Goal: Task Accomplishment & Management: Complete application form

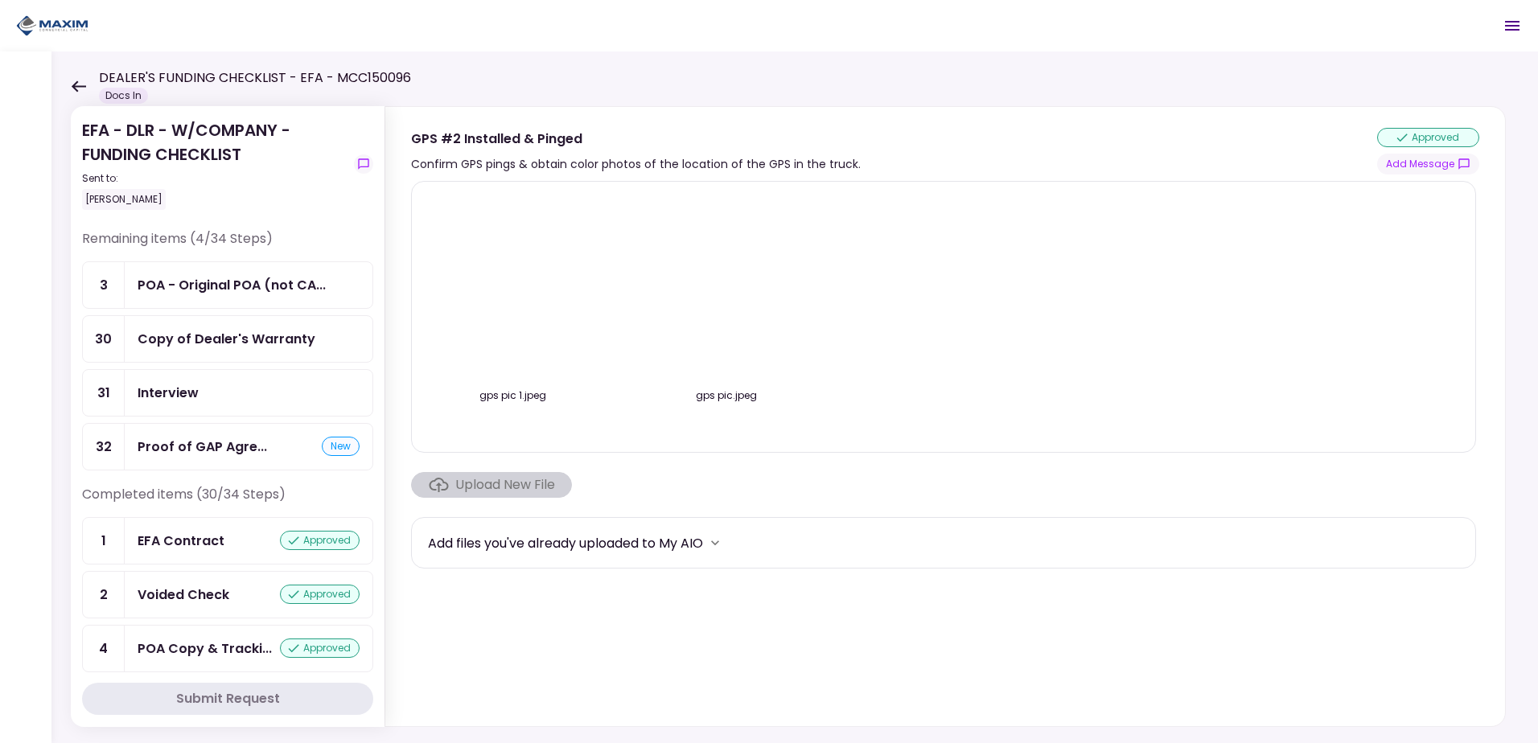
click at [214, 350] on div "Copy of Dealer's Warranty" at bounding box center [249, 339] width 248 height 46
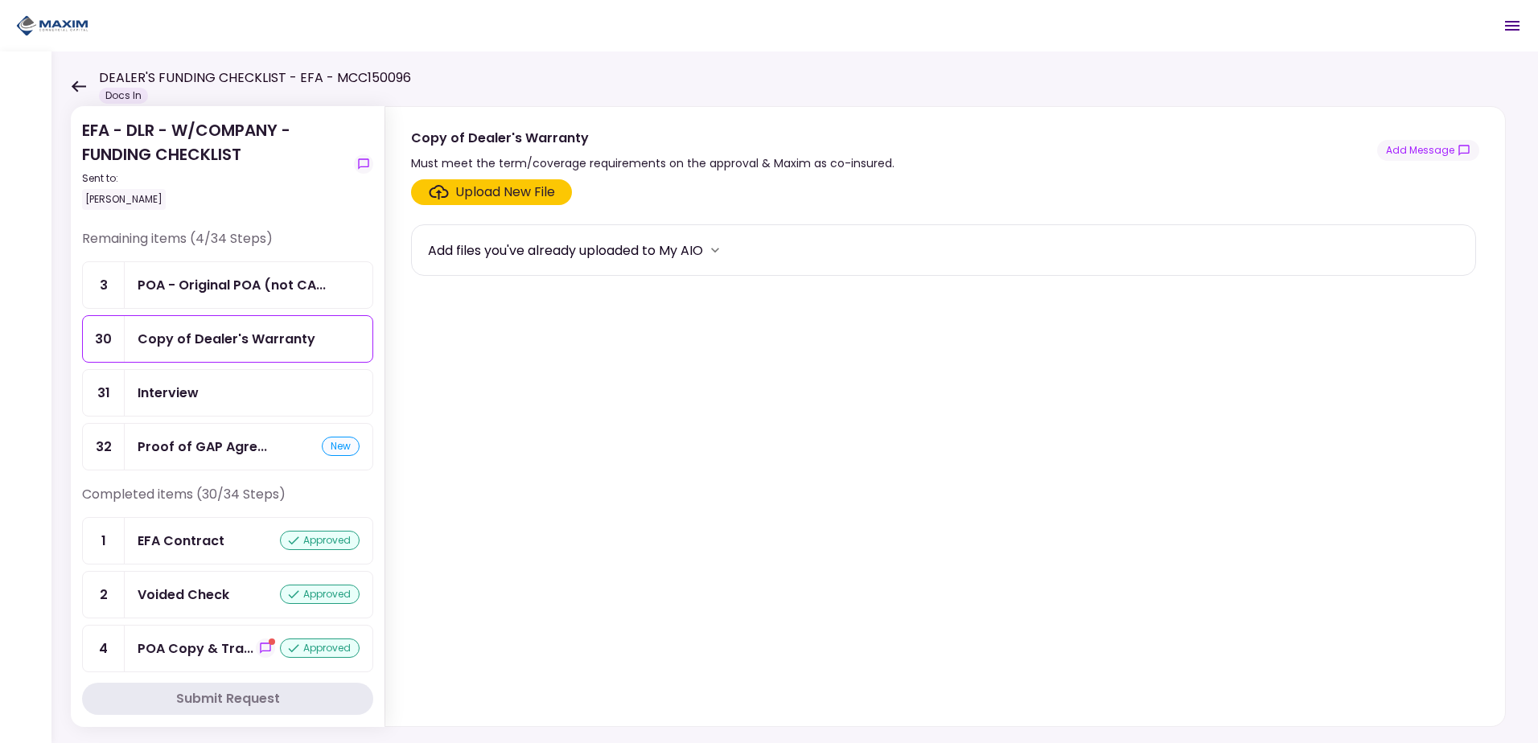
click at [494, 197] on div "Upload New File" at bounding box center [505, 192] width 100 height 19
click at [0, 0] on input "Upload New File" at bounding box center [0, 0] width 0 height 0
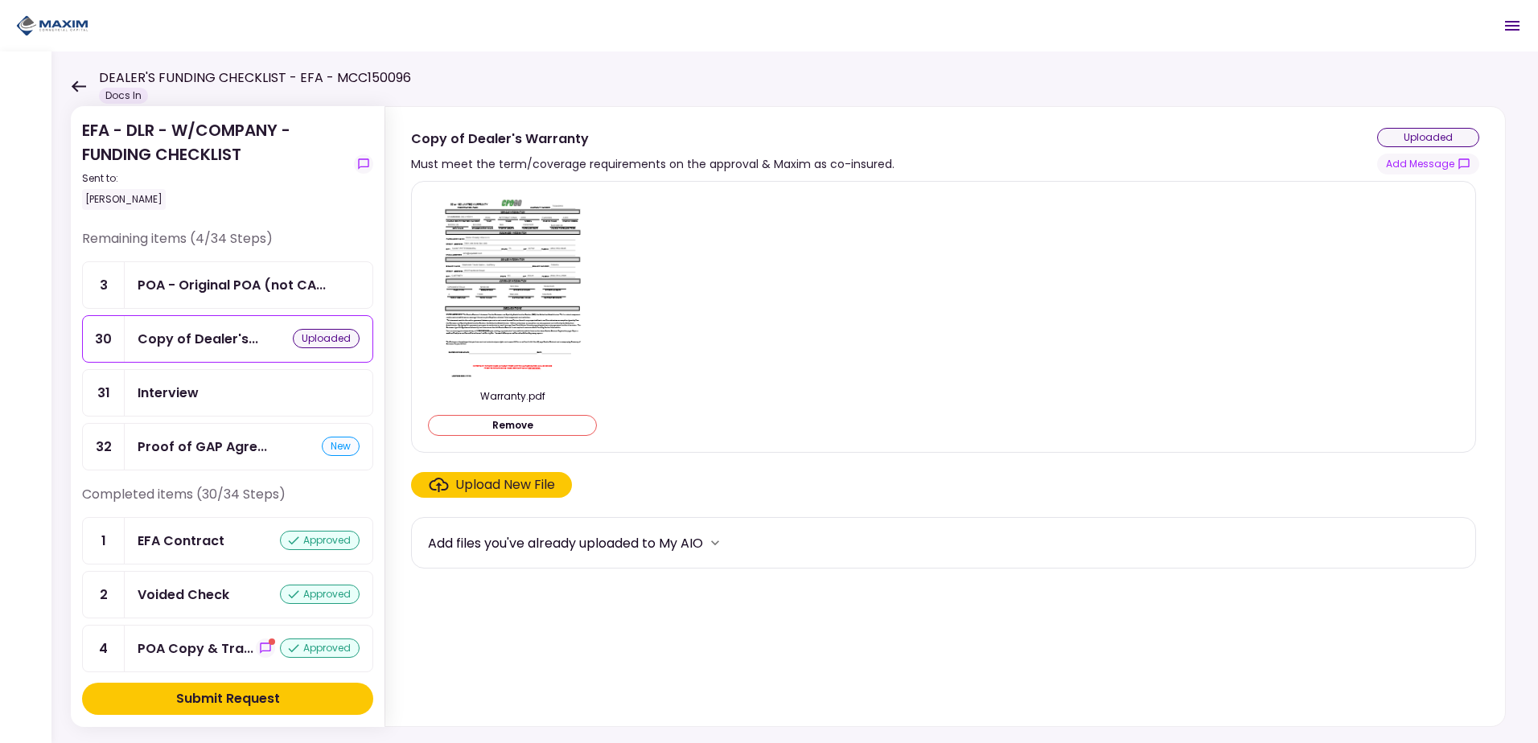
click at [351, 696] on button "Submit Request" at bounding box center [227, 699] width 291 height 32
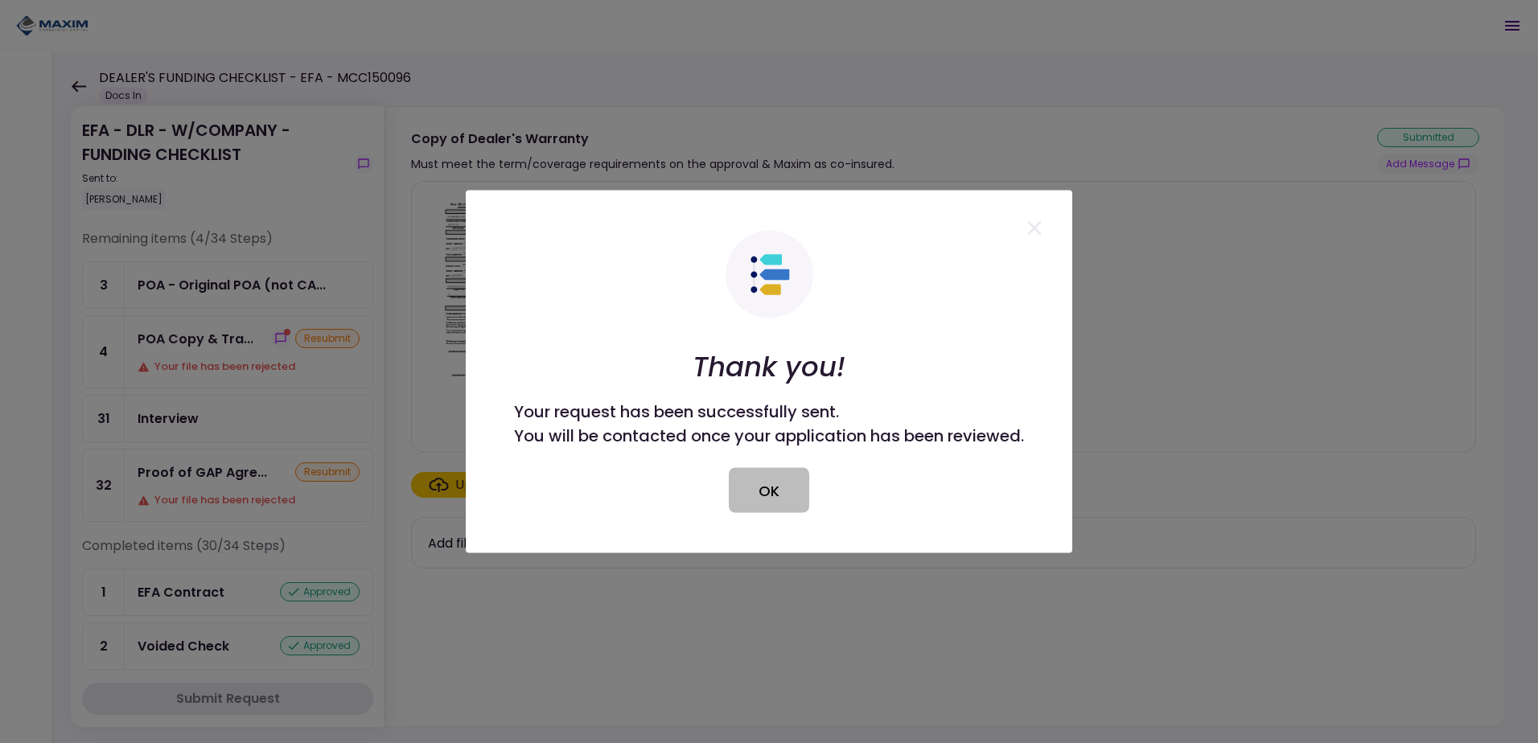
click at [794, 491] on button "OK" at bounding box center [769, 490] width 80 height 45
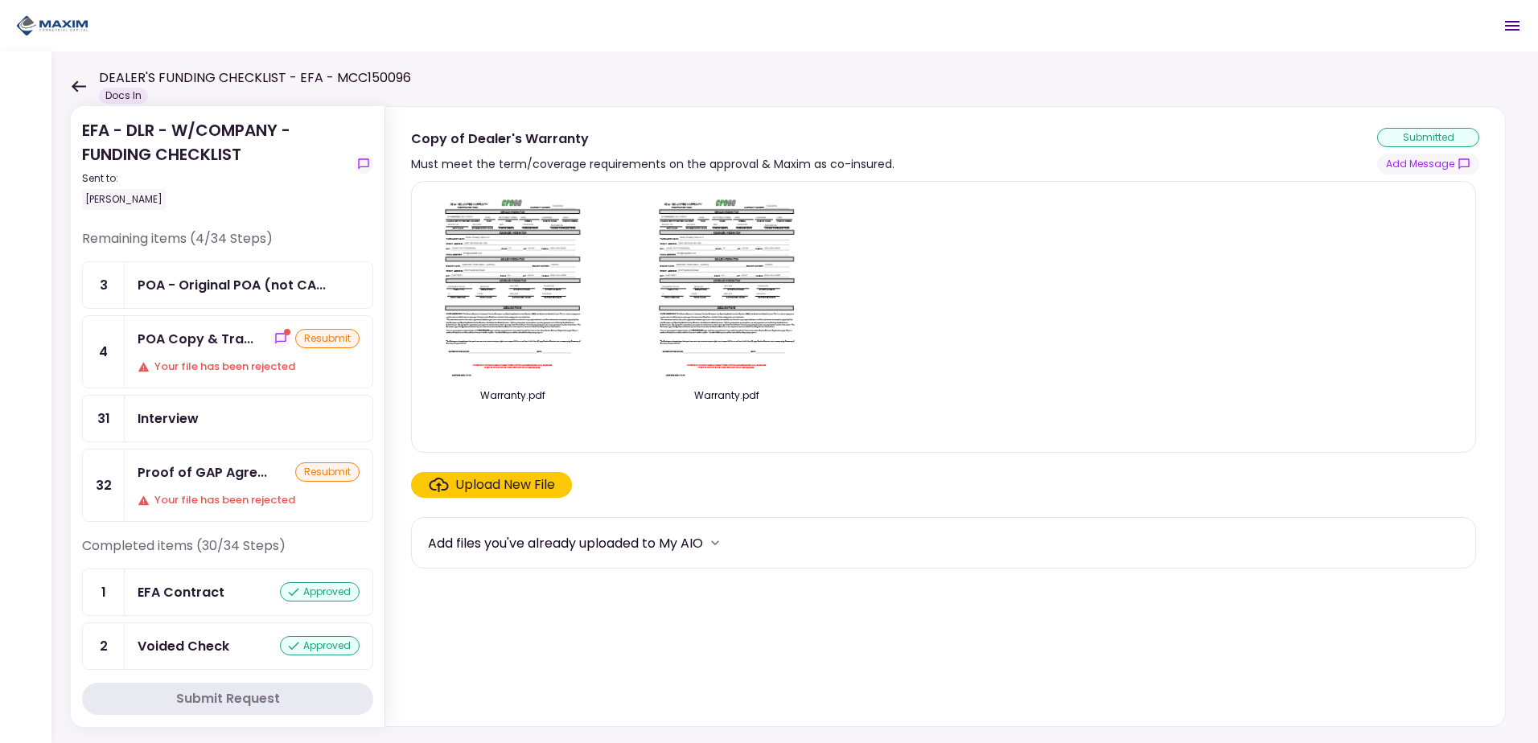
click at [175, 359] on div "Your file has been rejected" at bounding box center [249, 367] width 222 height 16
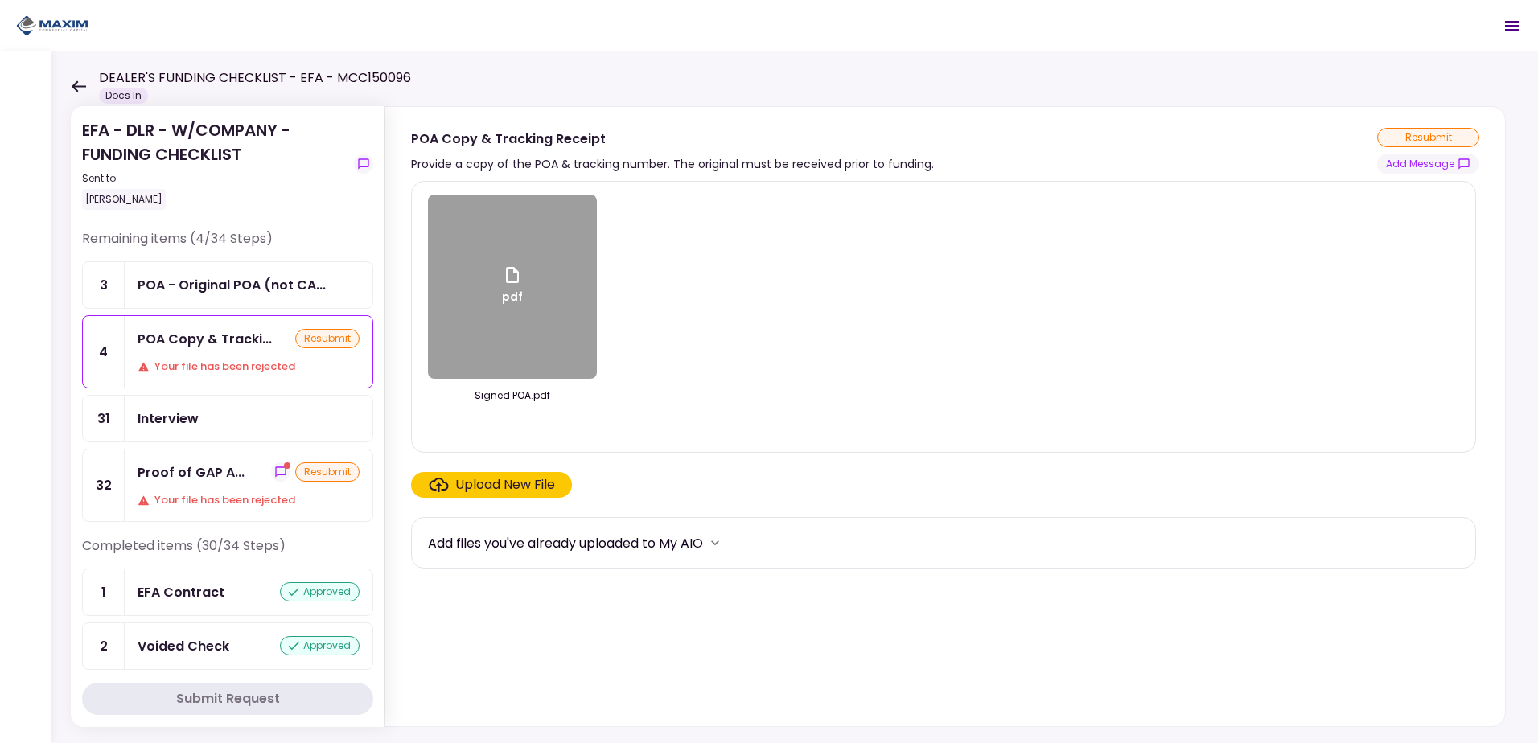
click at [231, 476] on div "Proof of GAP A..." at bounding box center [191, 472] width 107 height 20
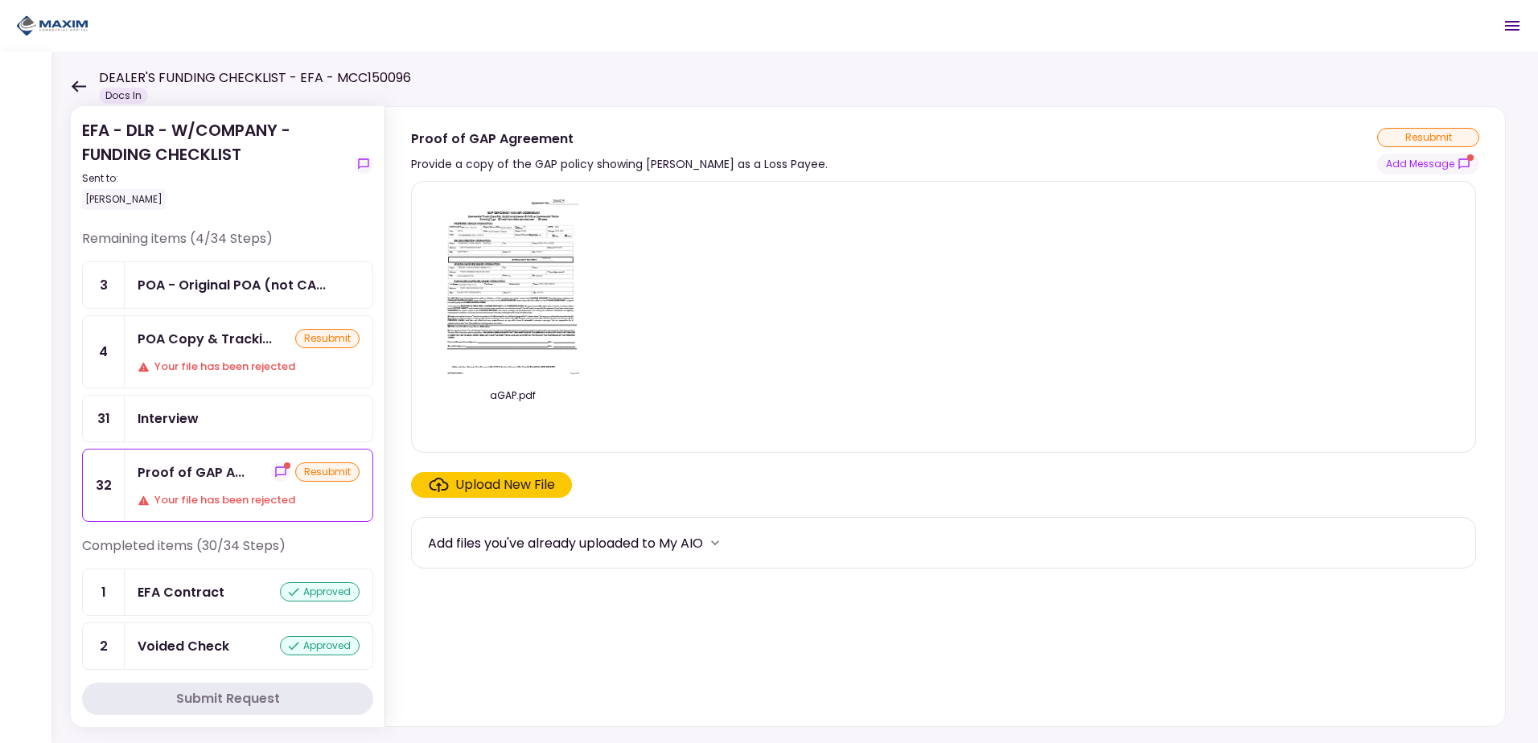
click at [503, 485] on div "Upload New File" at bounding box center [505, 484] width 100 height 19
click at [0, 0] on input "Upload New File" at bounding box center [0, 0] width 0 height 0
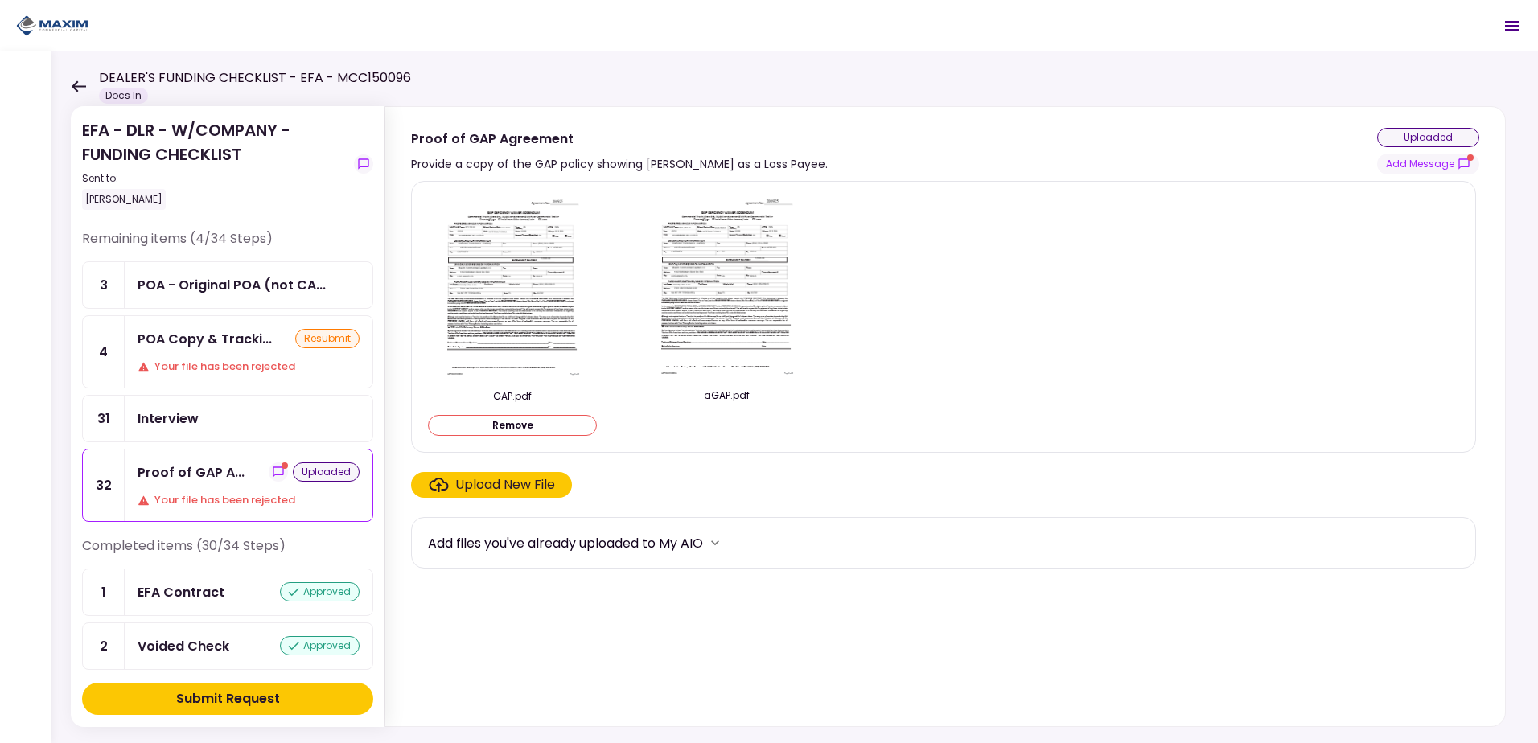
click at [302, 689] on button "Submit Request" at bounding box center [227, 699] width 291 height 32
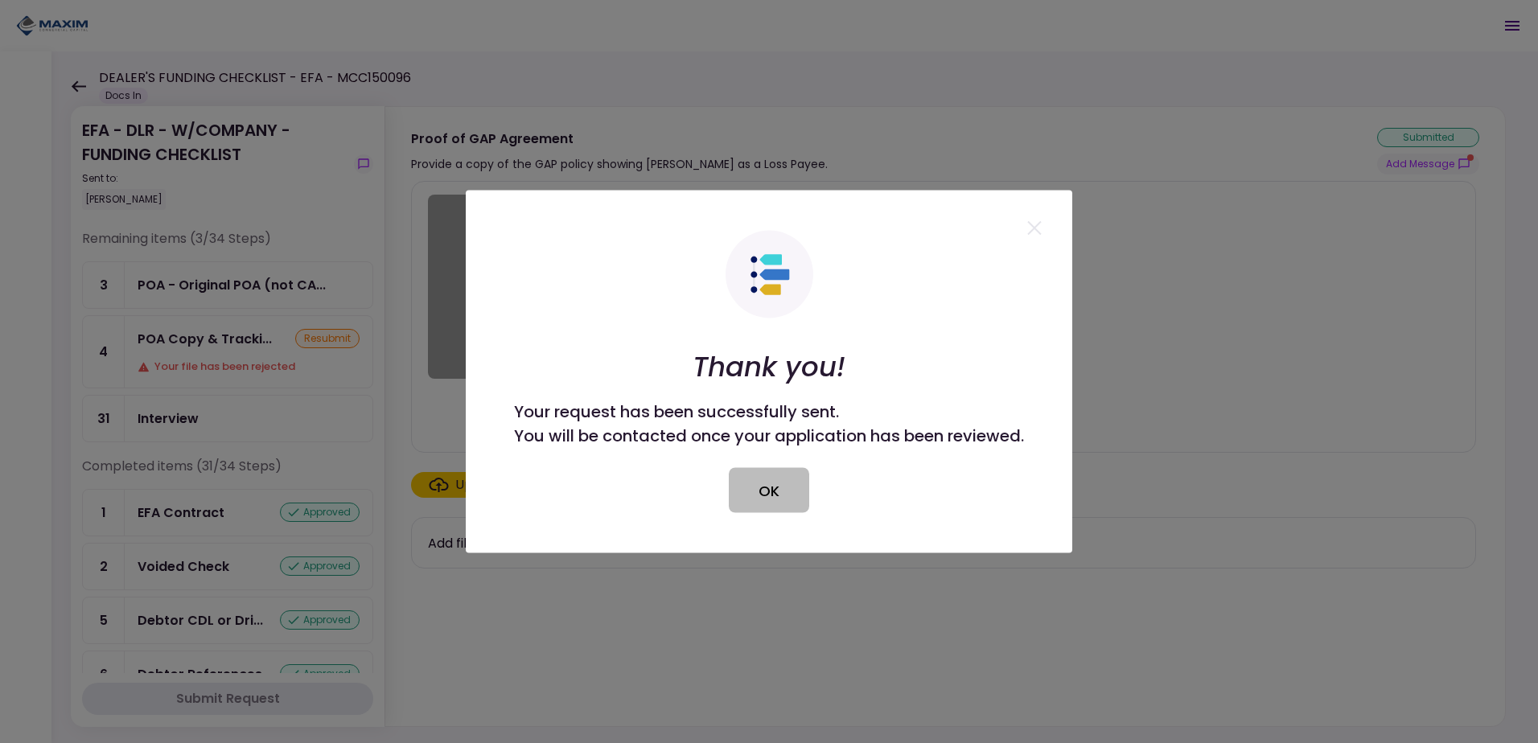
click at [776, 484] on button "OK" at bounding box center [769, 490] width 80 height 45
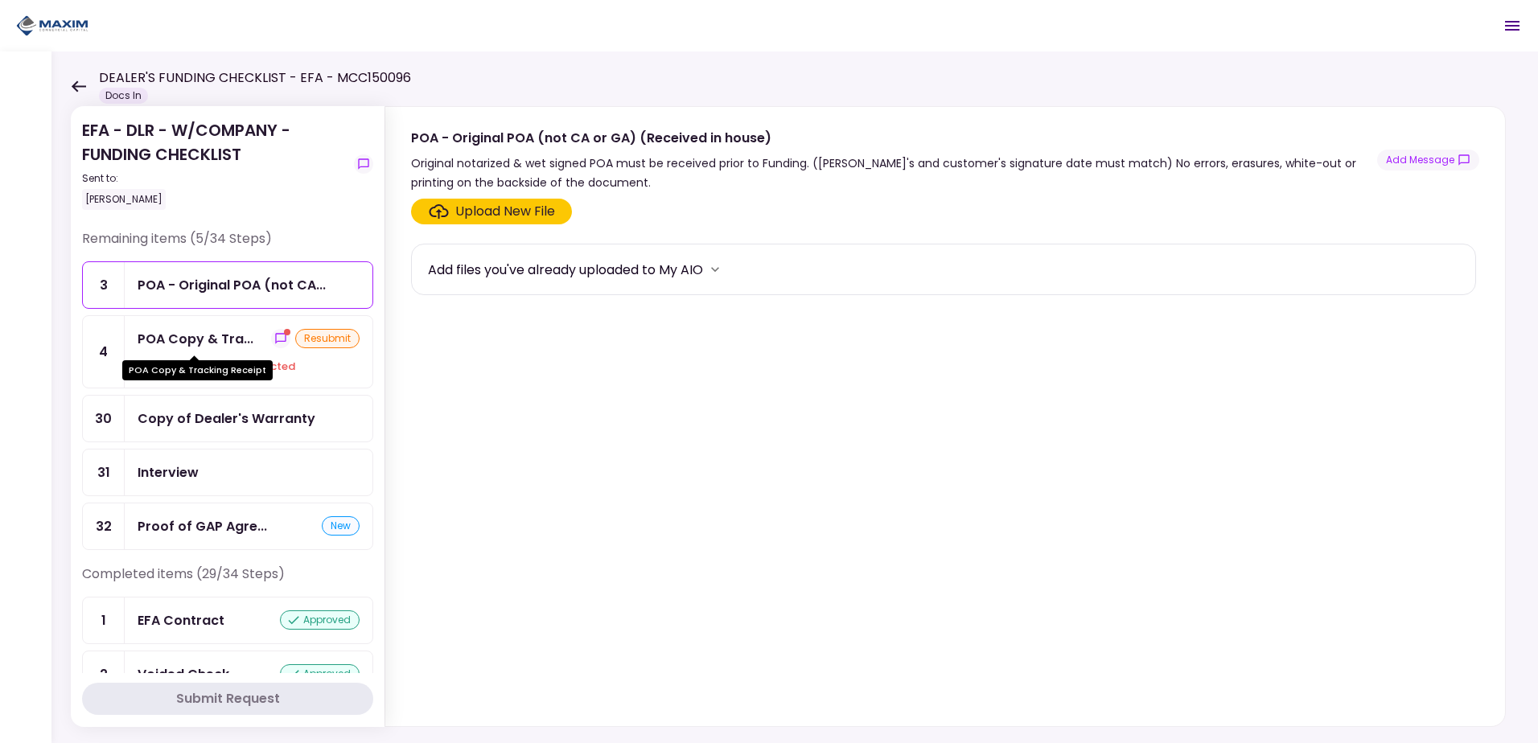
click at [245, 343] on div "POA Copy & Tra..." at bounding box center [196, 339] width 116 height 20
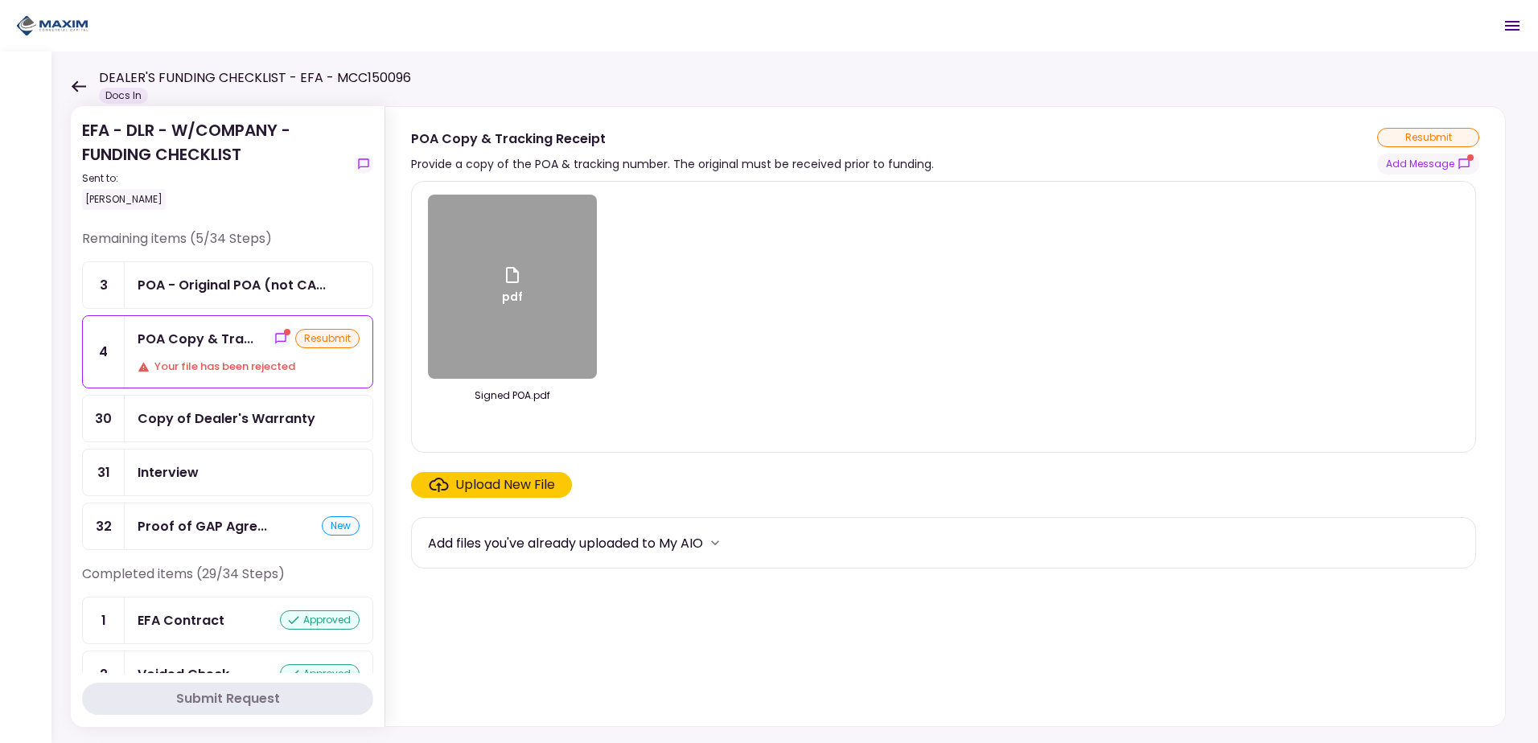
click at [521, 257] on div "pdf" at bounding box center [512, 287] width 169 height 184
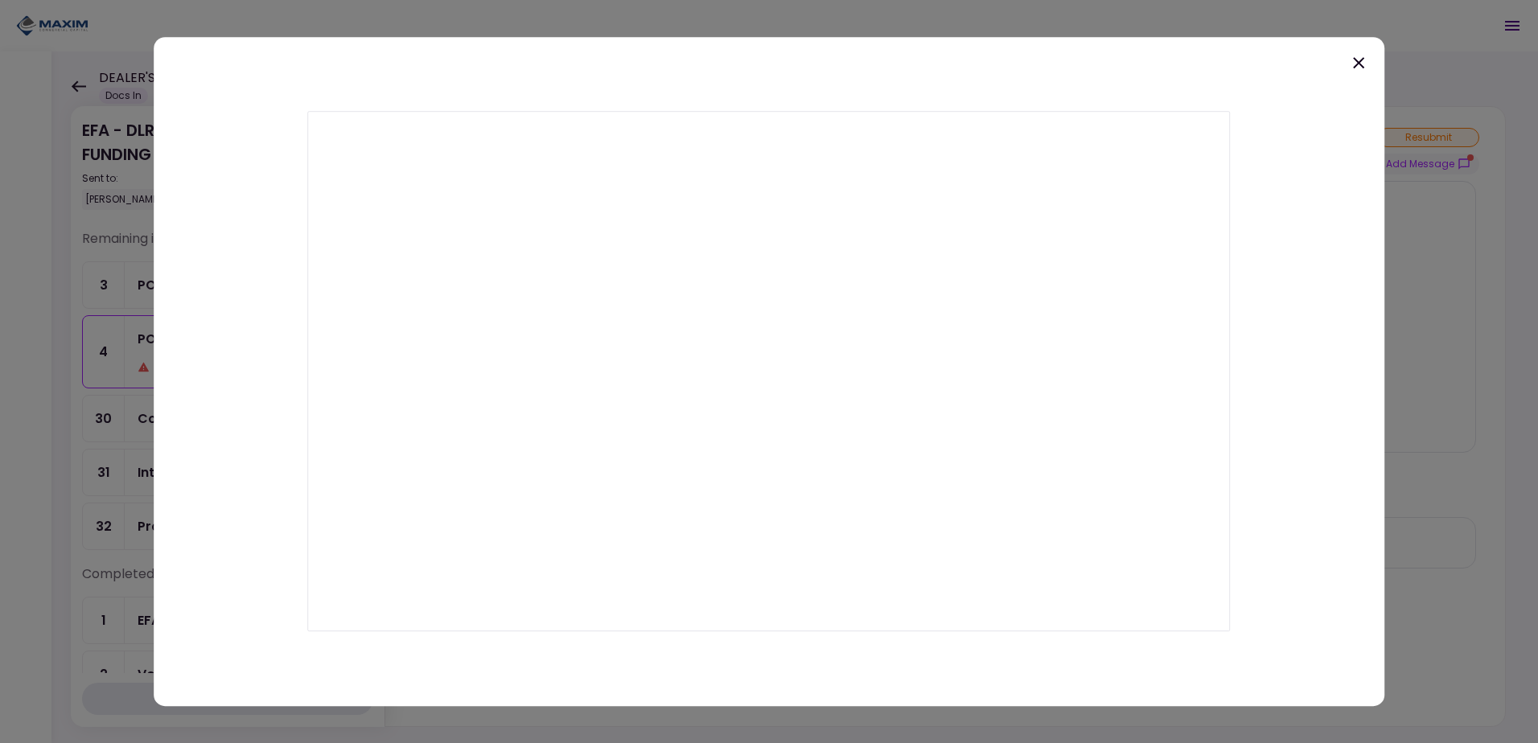
click at [1356, 57] on icon at bounding box center [1358, 62] width 19 height 19
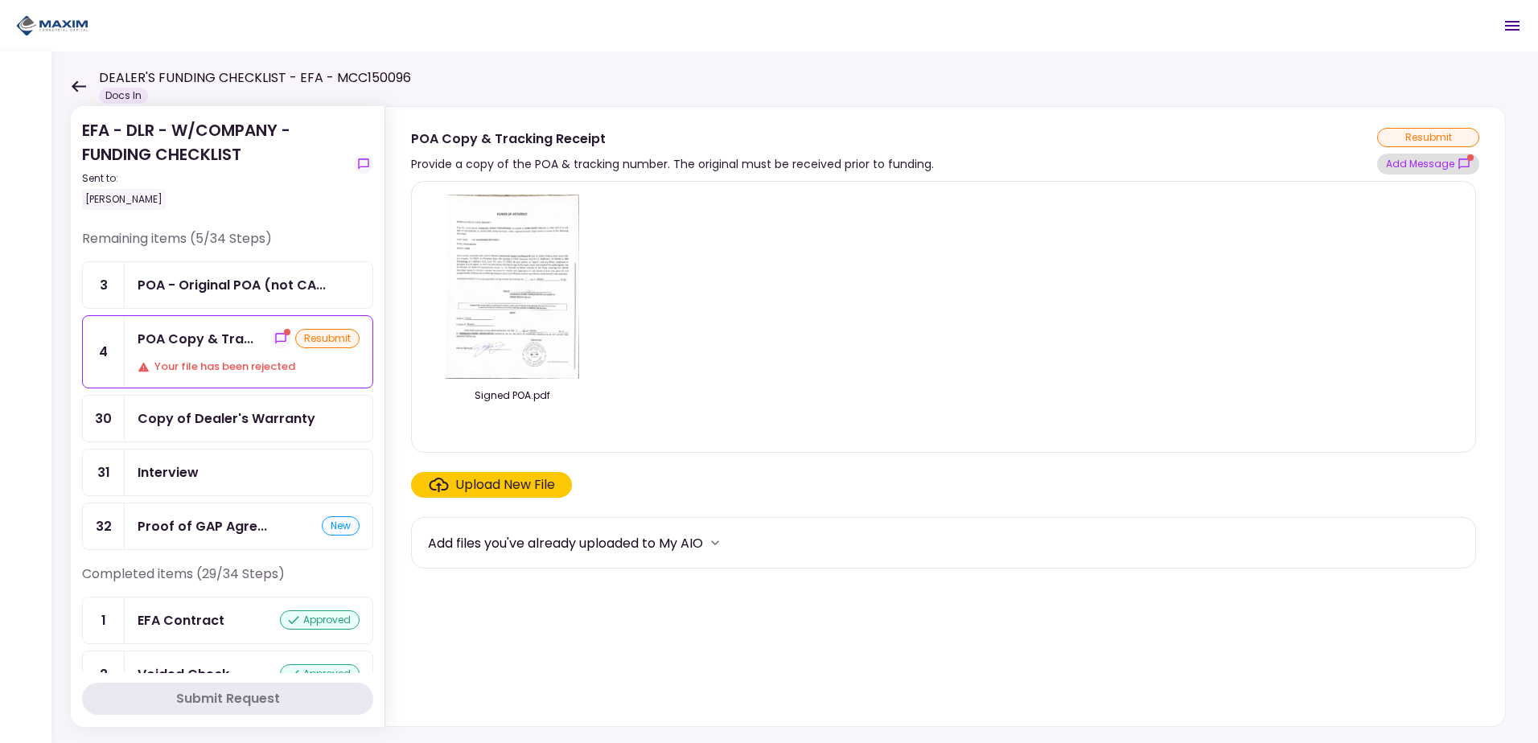
click at [1453, 155] on button "Add Message" at bounding box center [1428, 164] width 102 height 21
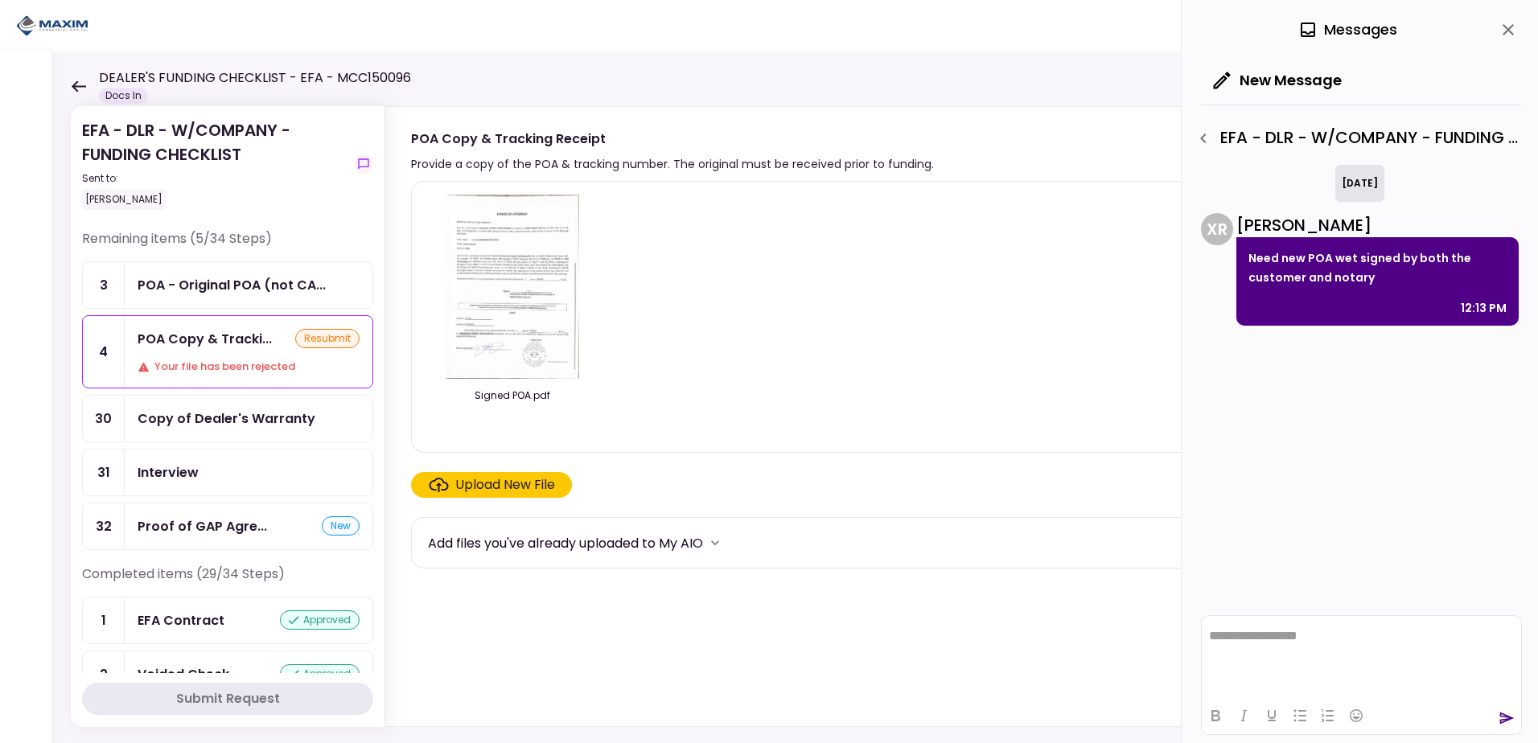
click at [501, 314] on img at bounding box center [512, 287] width 133 height 184
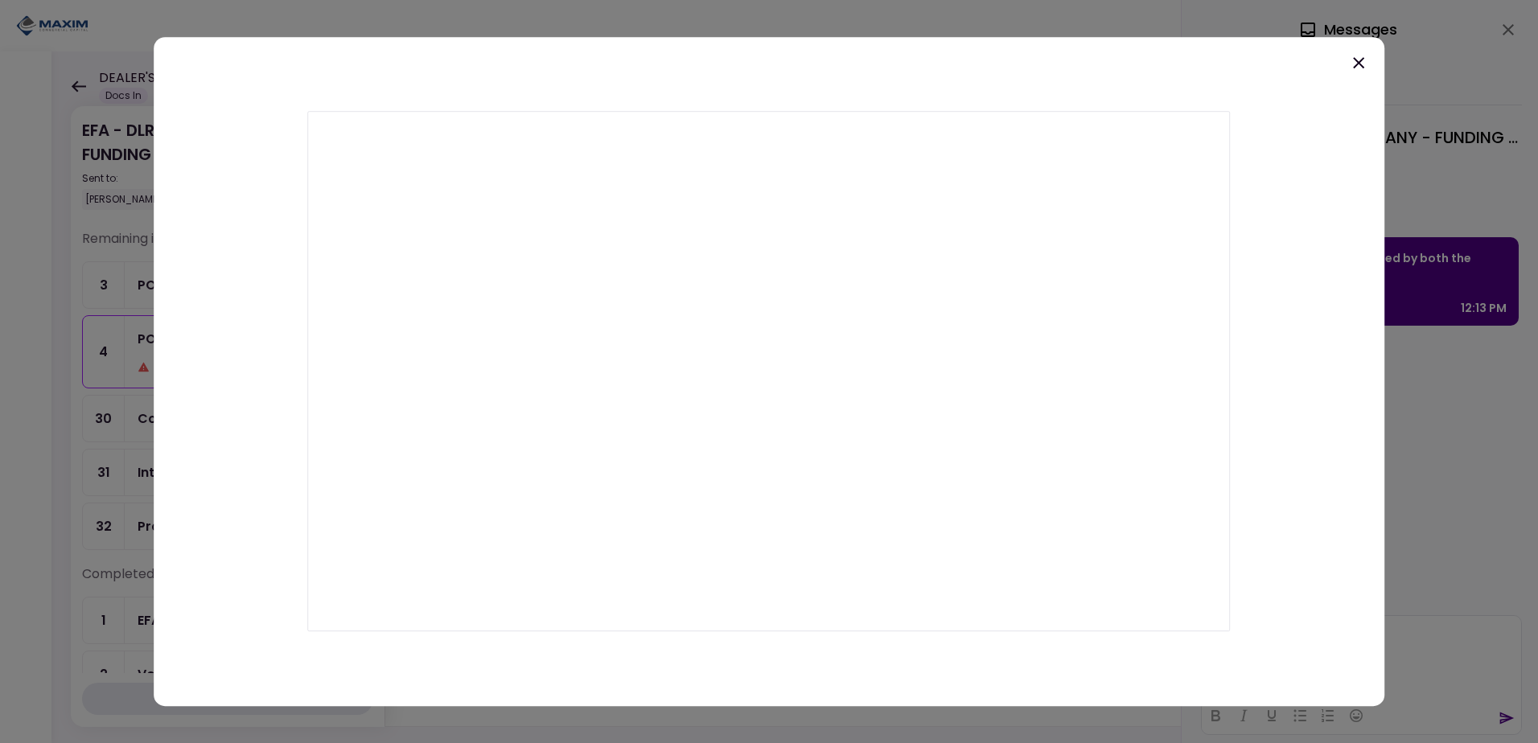
click at [1350, 64] on icon at bounding box center [1358, 62] width 19 height 19
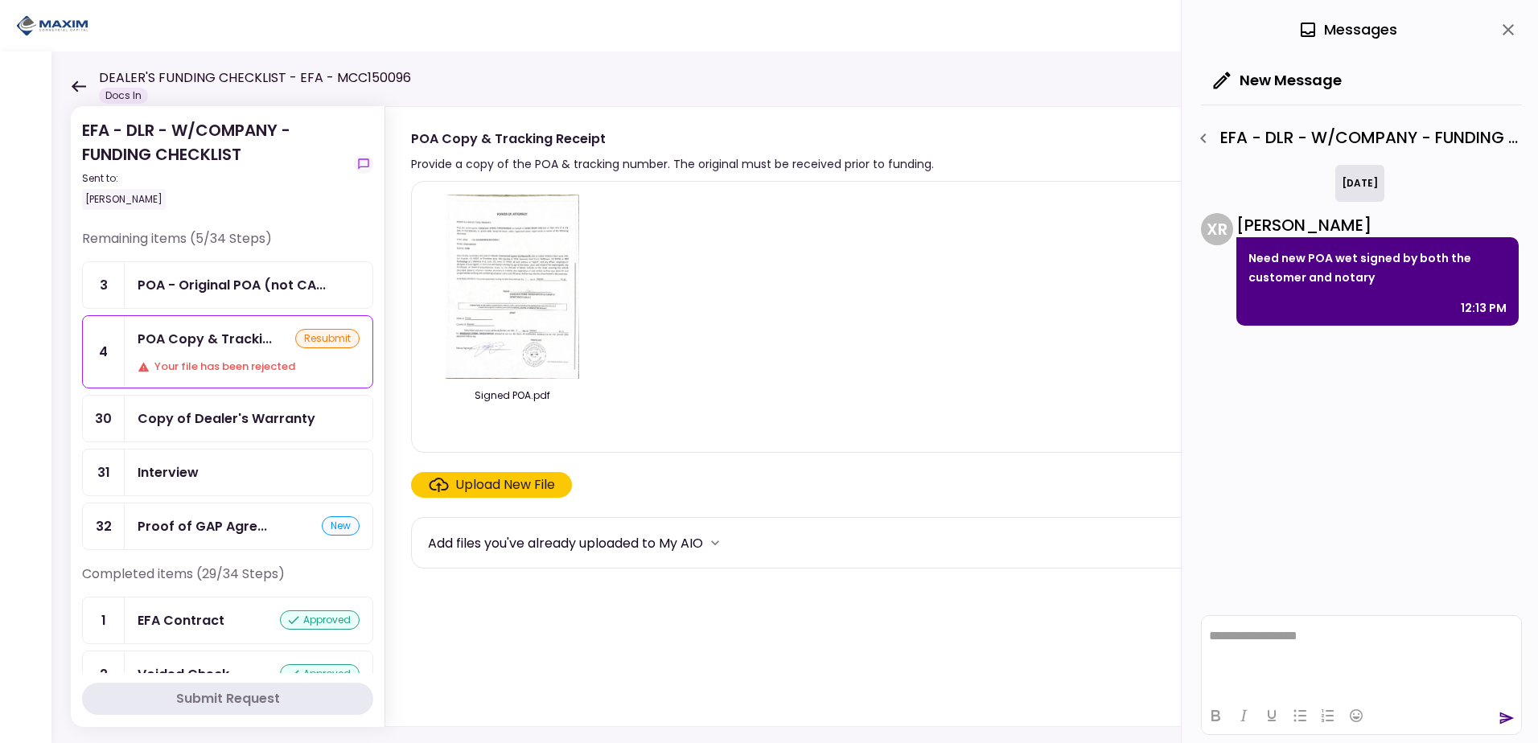
click at [457, 273] on img at bounding box center [512, 287] width 133 height 184
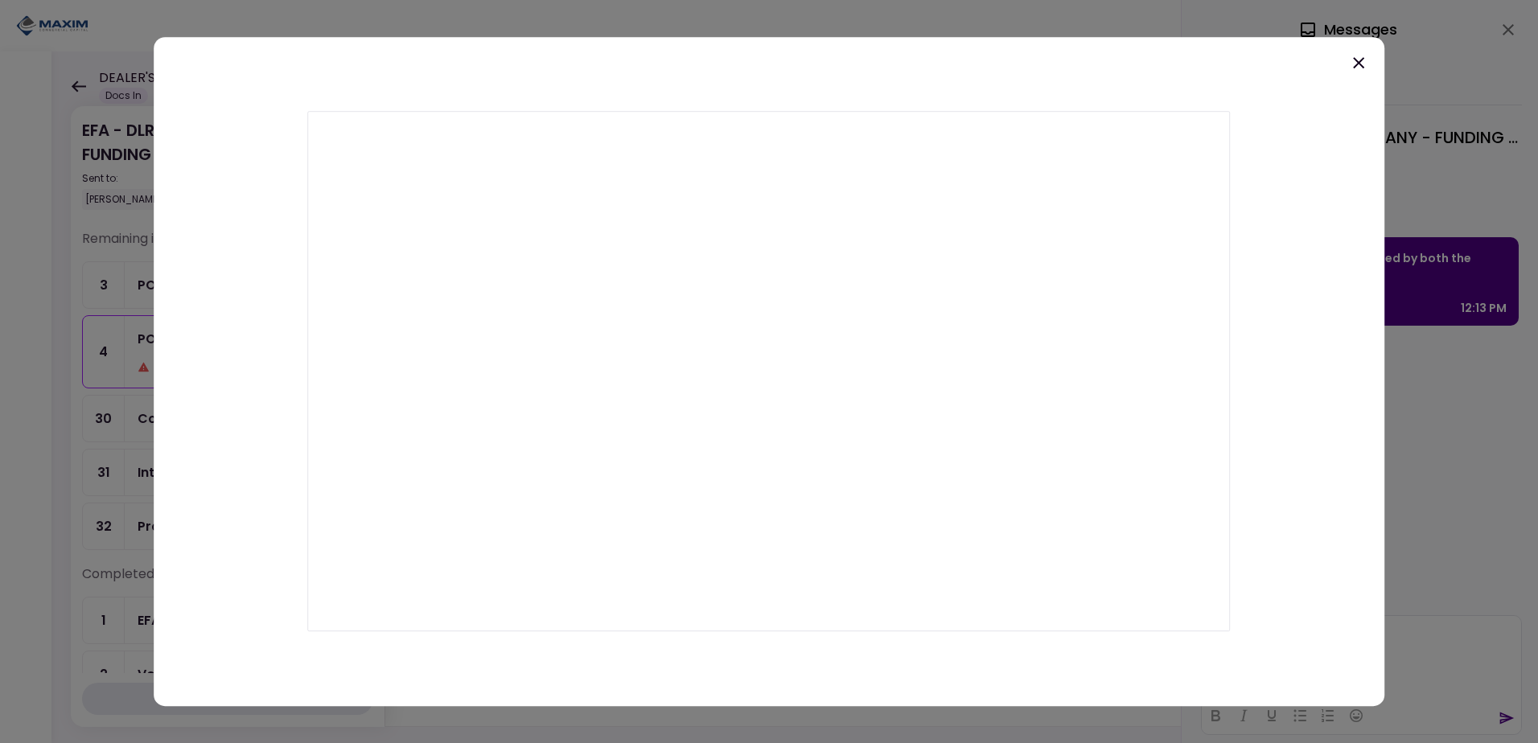
click at [1357, 61] on icon at bounding box center [1358, 62] width 11 height 11
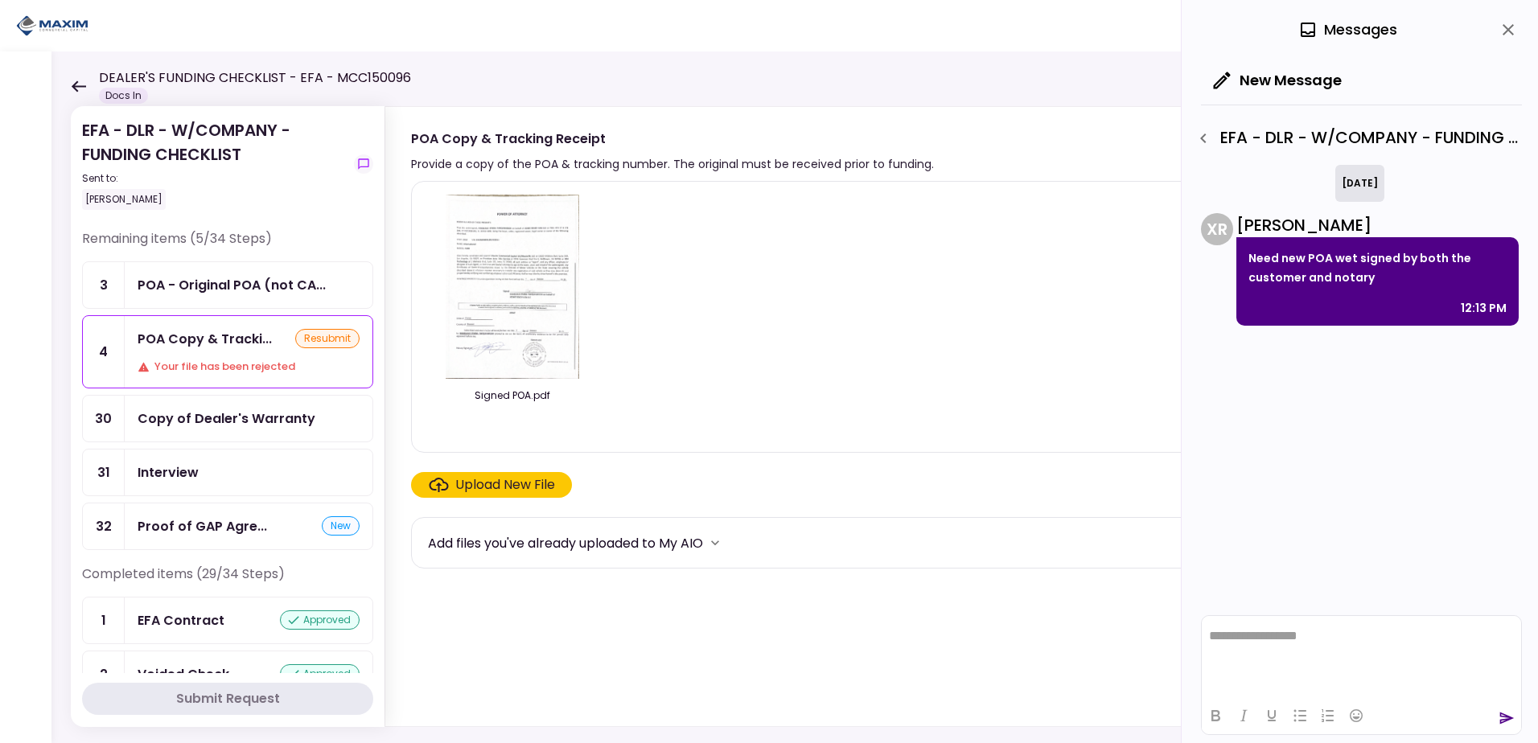
click at [220, 419] on div "Copy of Dealer's Warranty" at bounding box center [227, 419] width 178 height 20
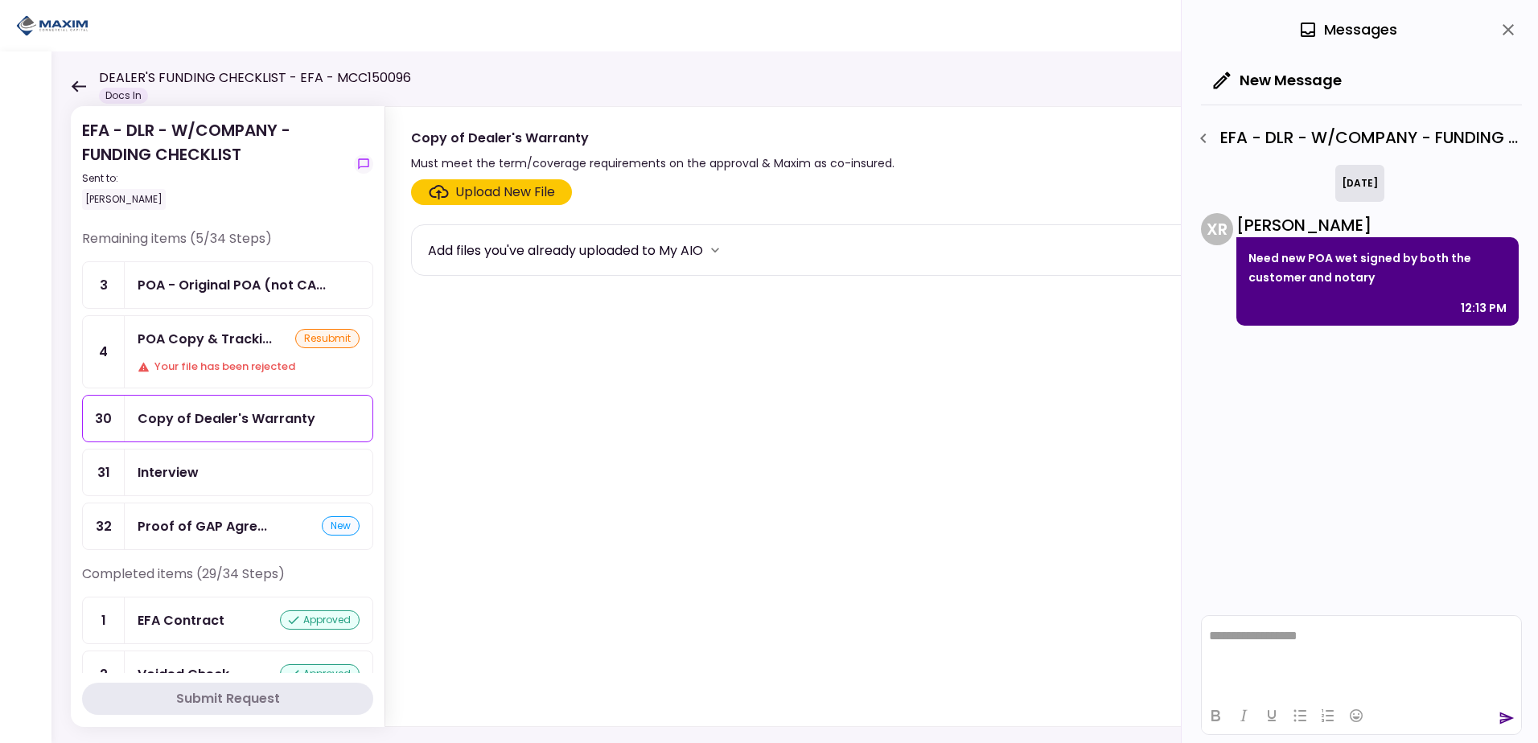
click at [474, 187] on div "Upload New File" at bounding box center [505, 192] width 100 height 19
click at [0, 0] on input "Upload New File" at bounding box center [0, 0] width 0 height 0
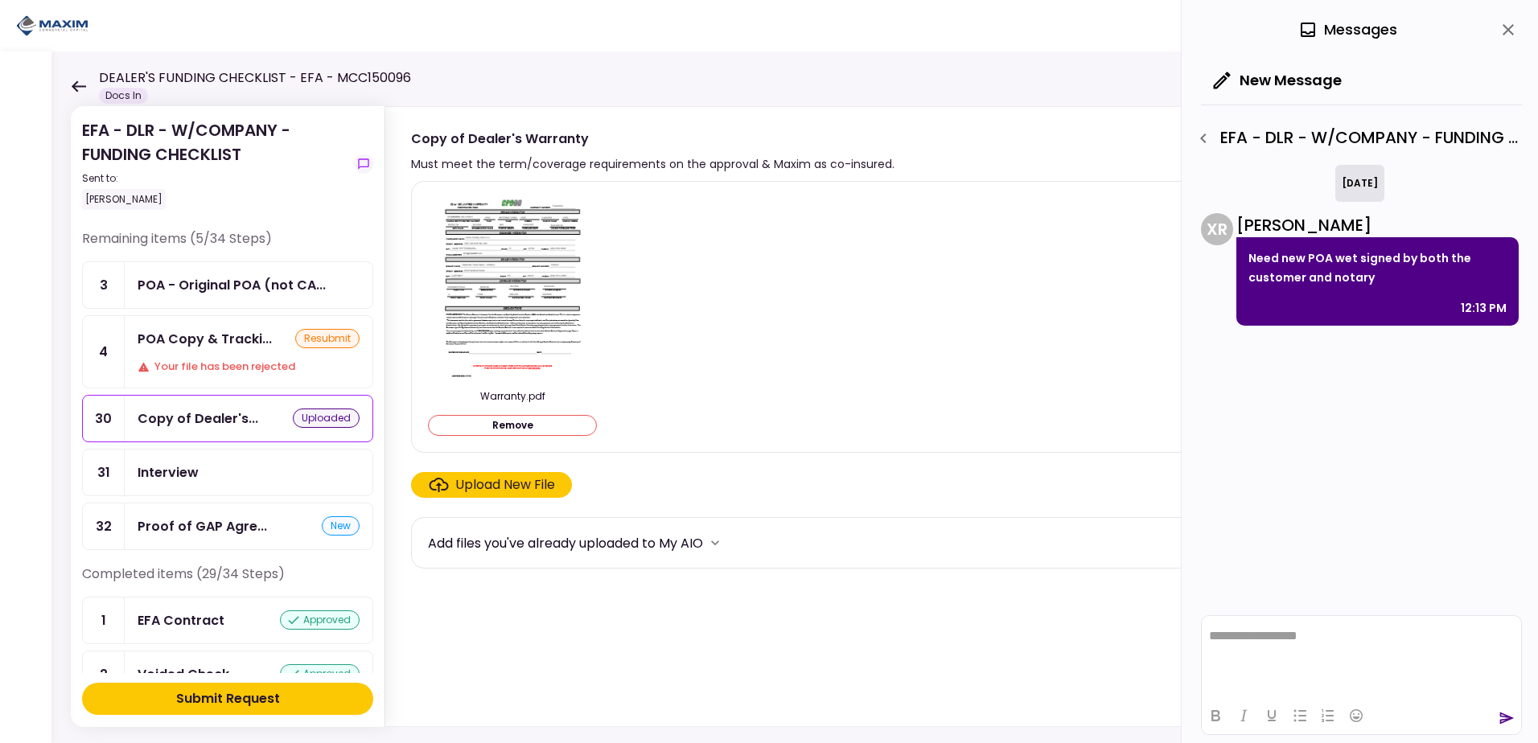
click at [257, 697] on div "Submit Request" at bounding box center [228, 698] width 104 height 19
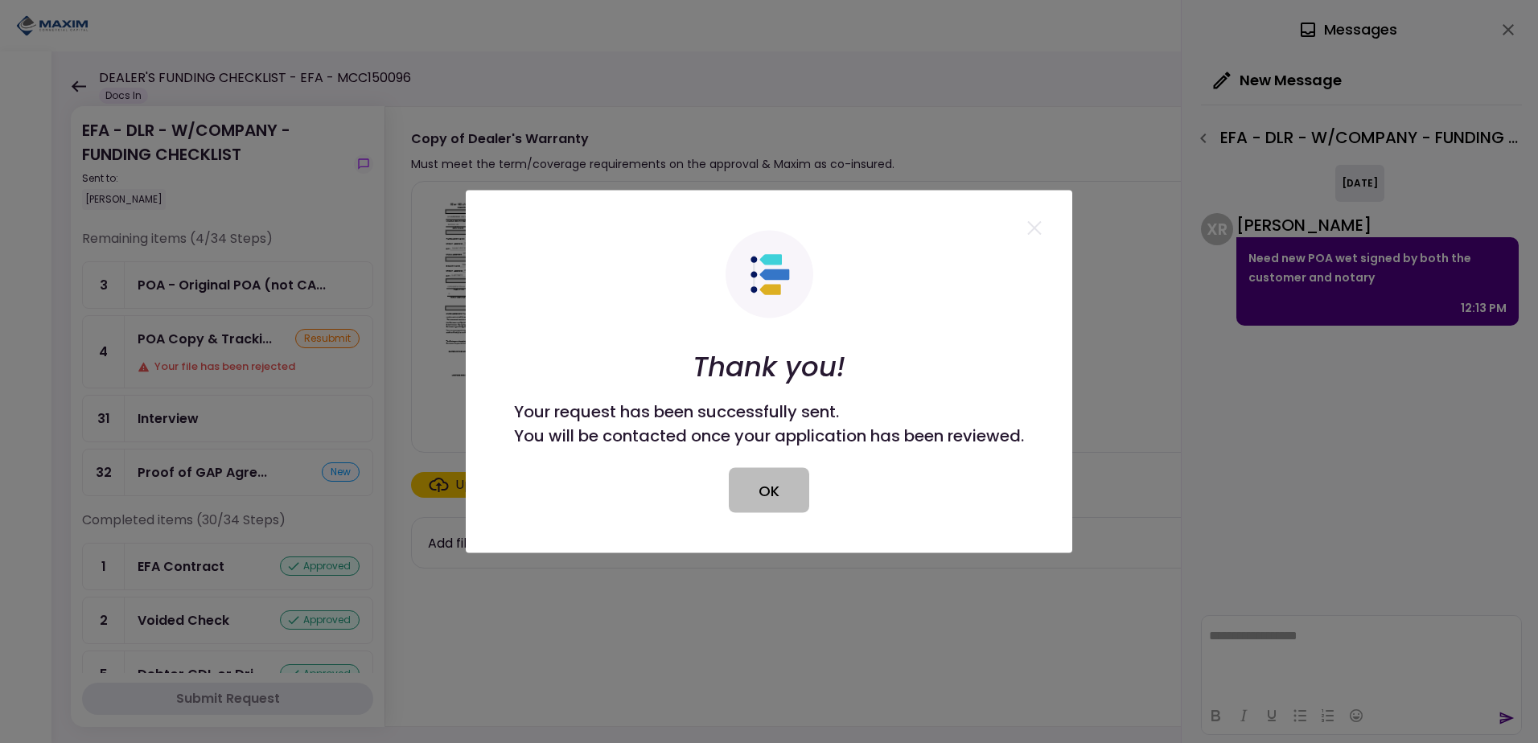
click at [767, 493] on button "OK" at bounding box center [769, 490] width 80 height 45
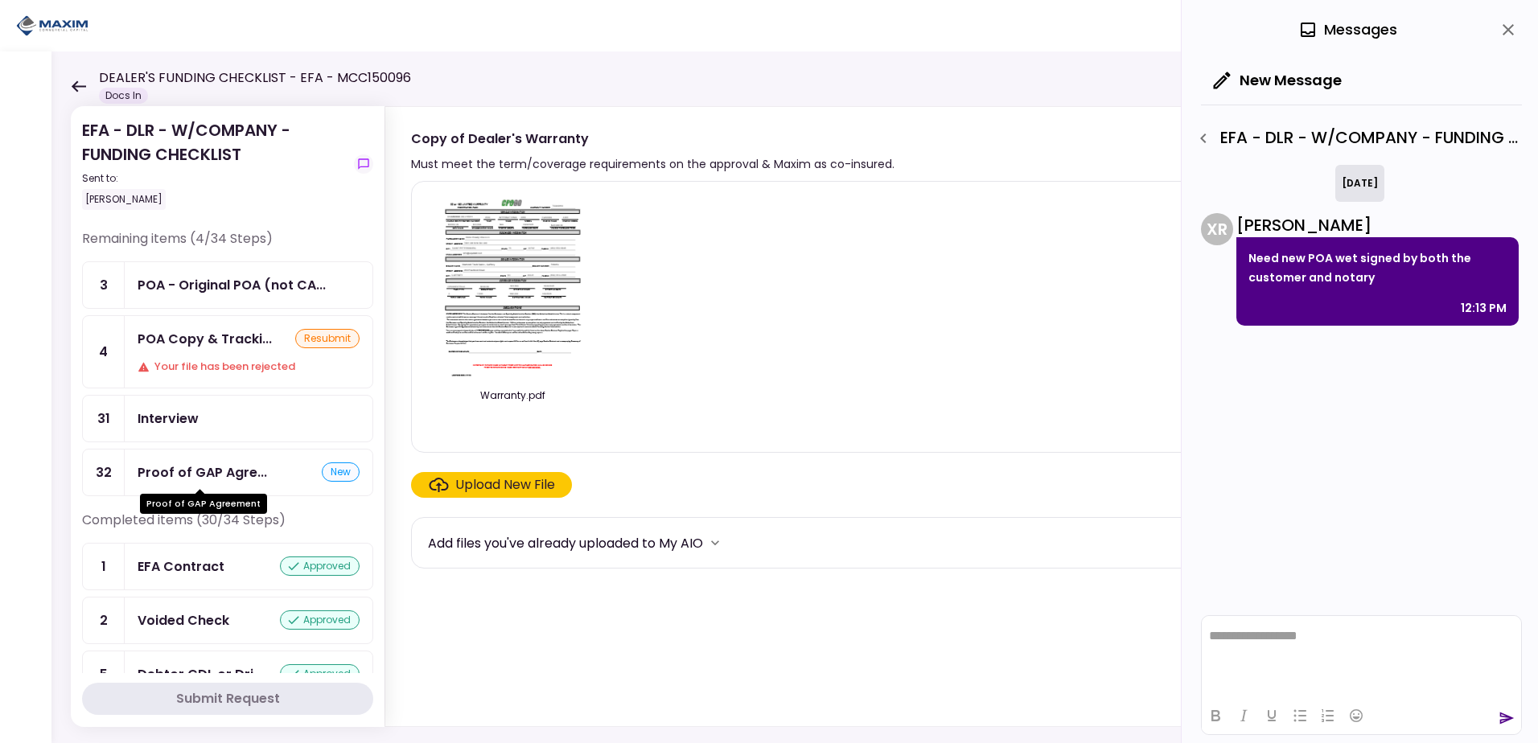
click at [239, 474] on div "Proof of GAP Agre..." at bounding box center [202, 472] width 129 height 20
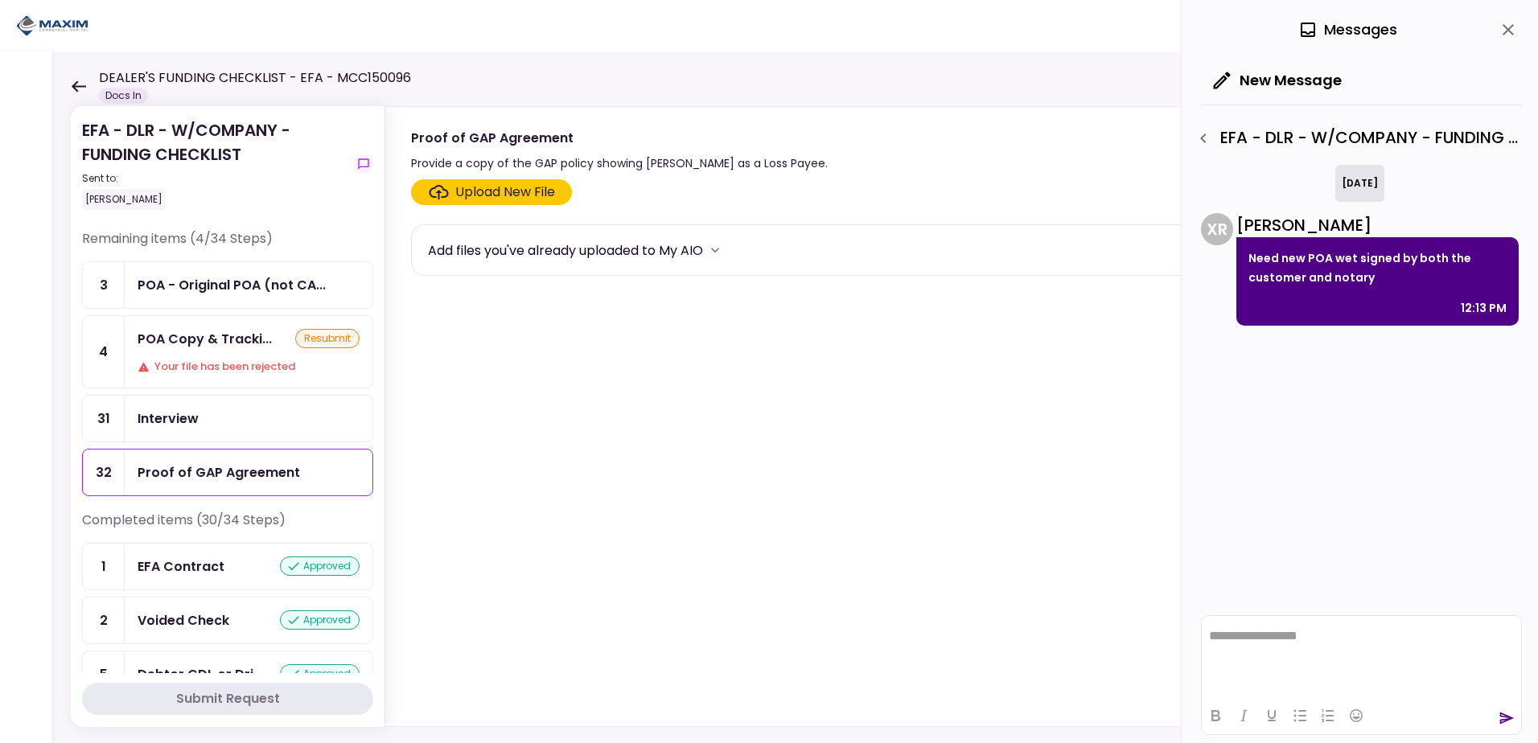
click at [490, 190] on div "Upload New File" at bounding box center [505, 192] width 100 height 19
click at [0, 0] on input "Upload New File" at bounding box center [0, 0] width 0 height 0
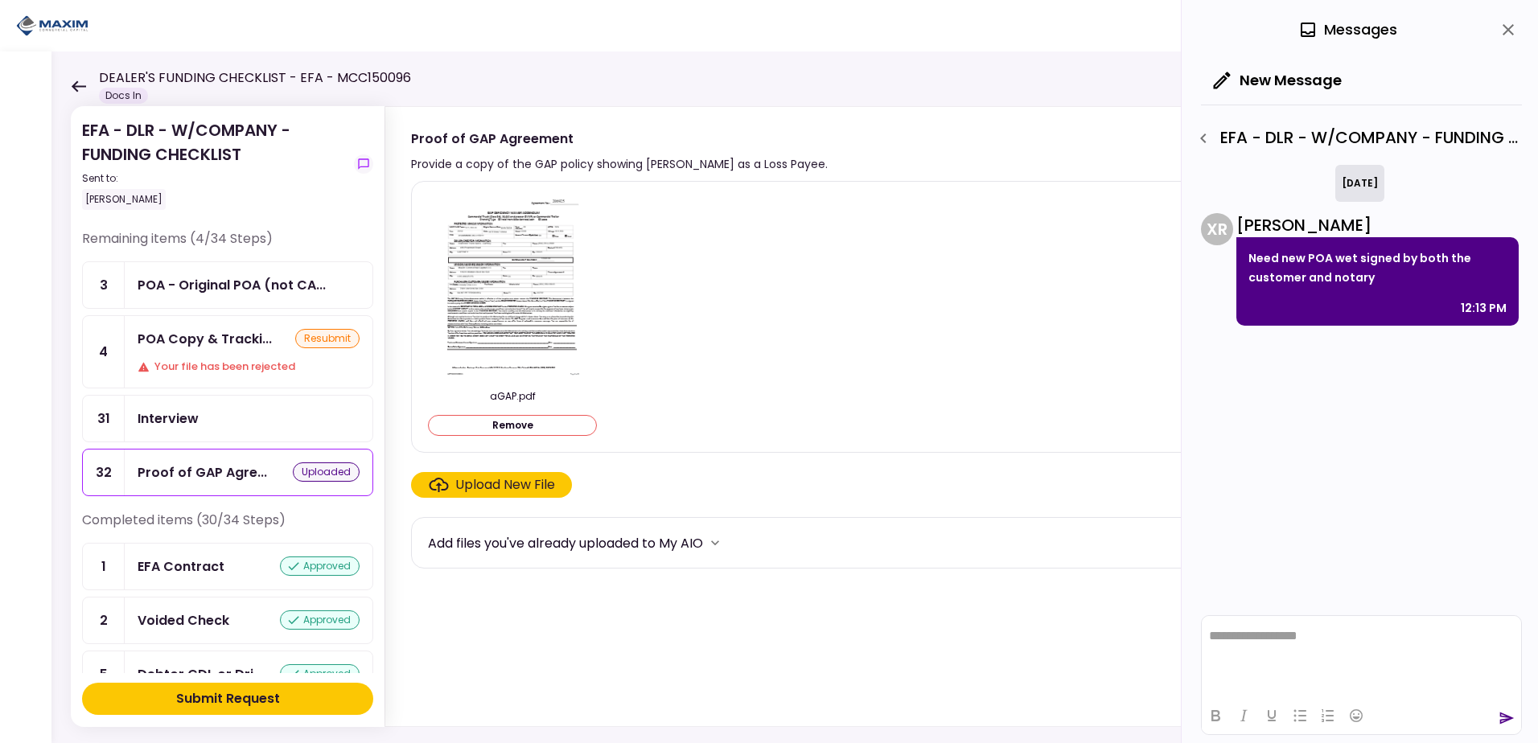
click at [225, 701] on div "Submit Request" at bounding box center [228, 698] width 104 height 19
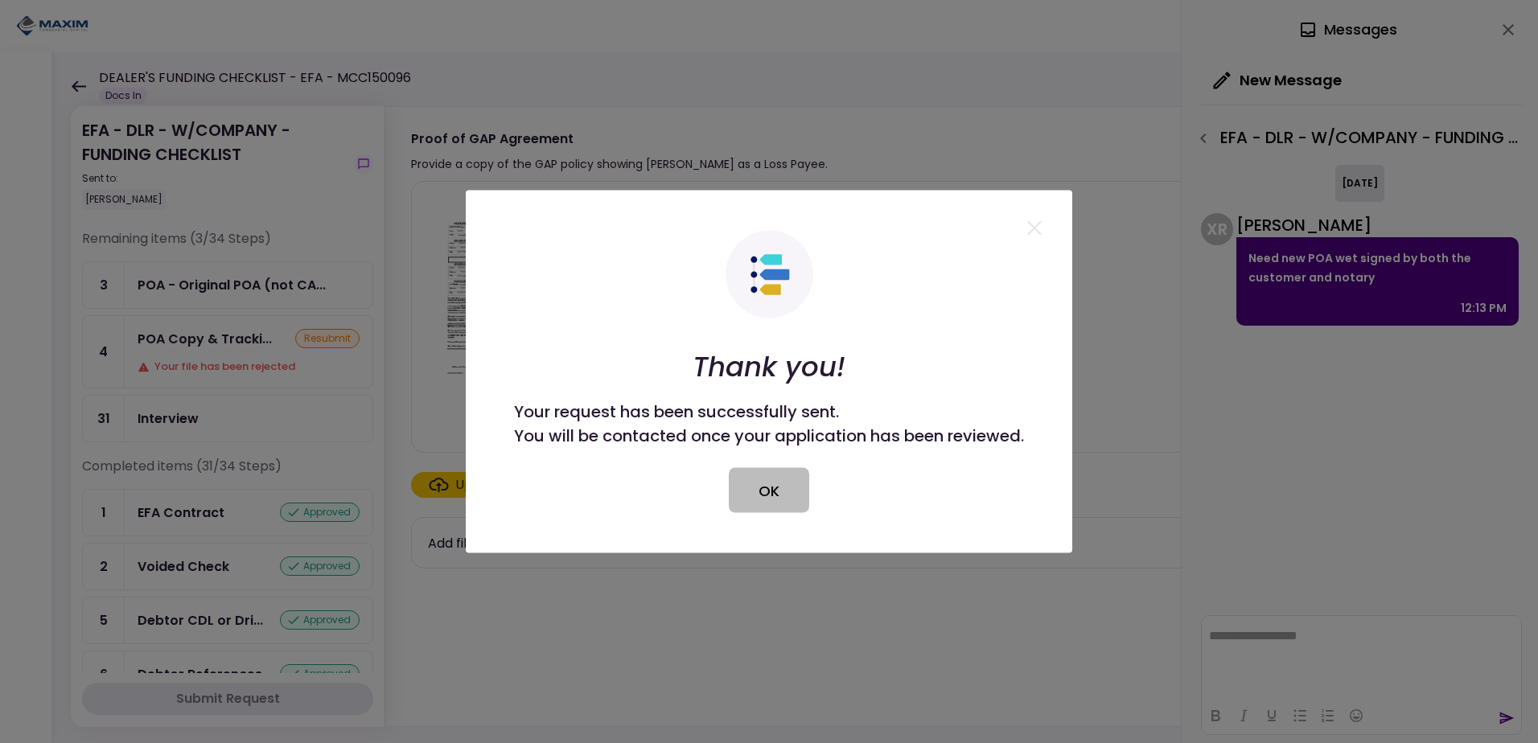
click at [741, 488] on button "OK" at bounding box center [769, 490] width 80 height 45
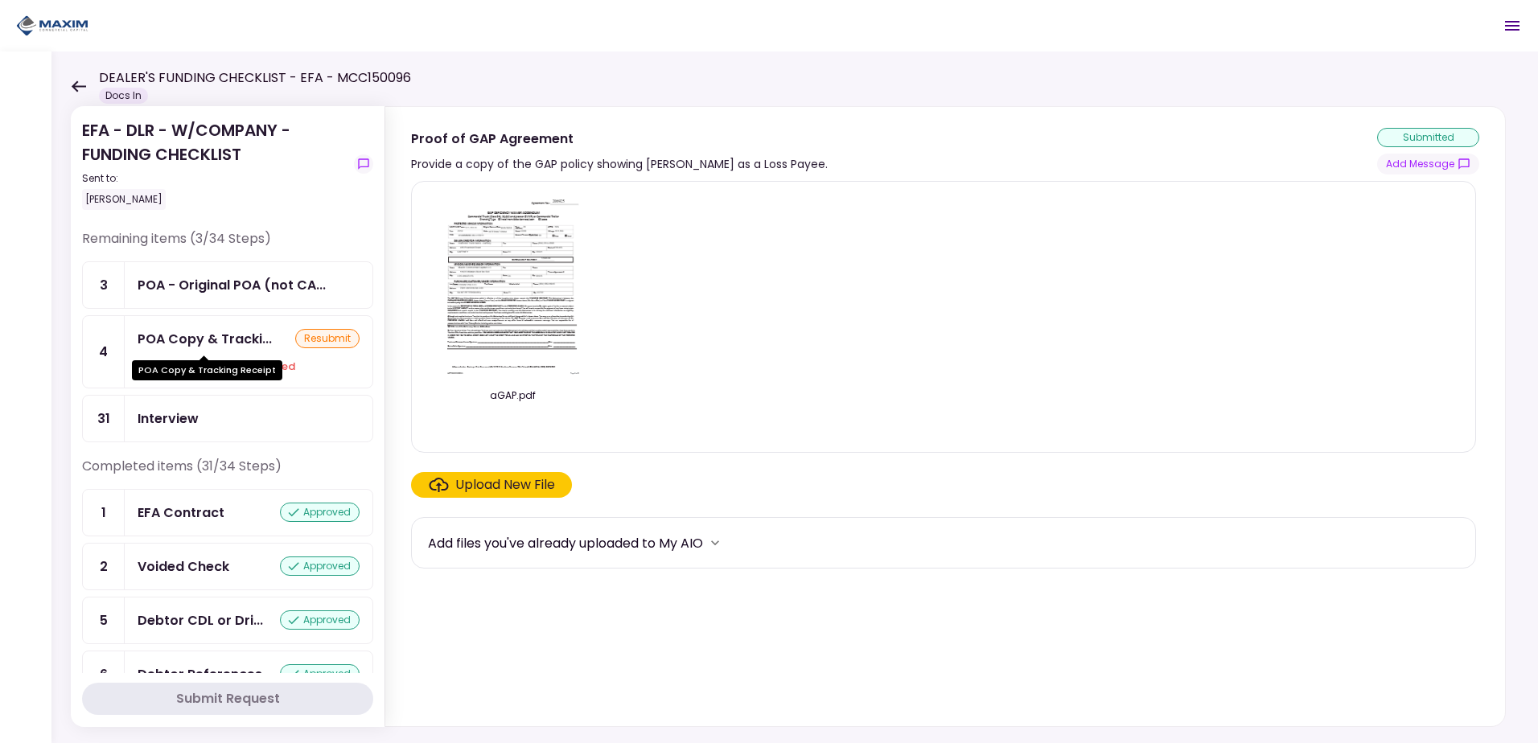
click at [240, 349] on div "POA Copy & Tracking Receipt" at bounding box center [207, 364] width 150 height 31
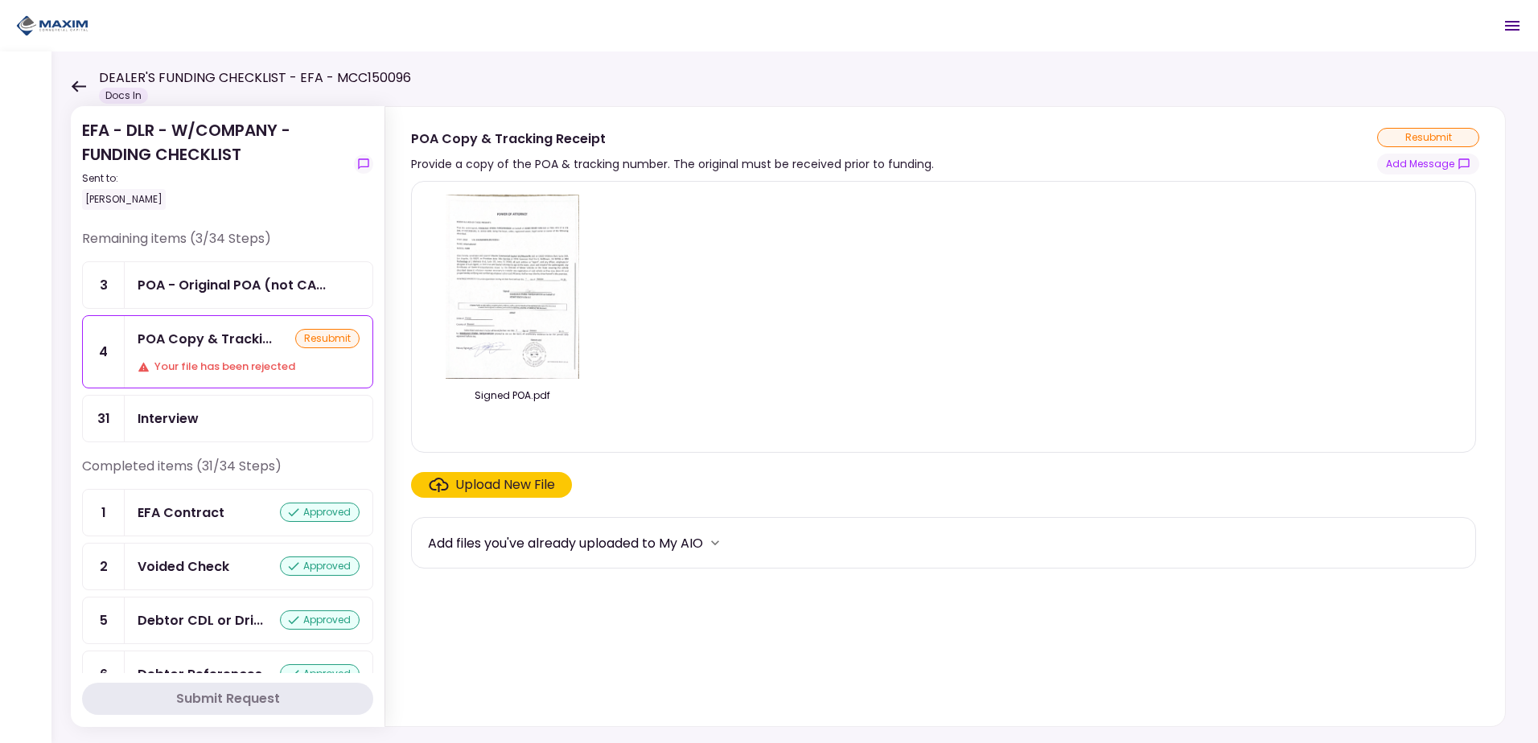
click at [503, 272] on img at bounding box center [512, 287] width 133 height 184
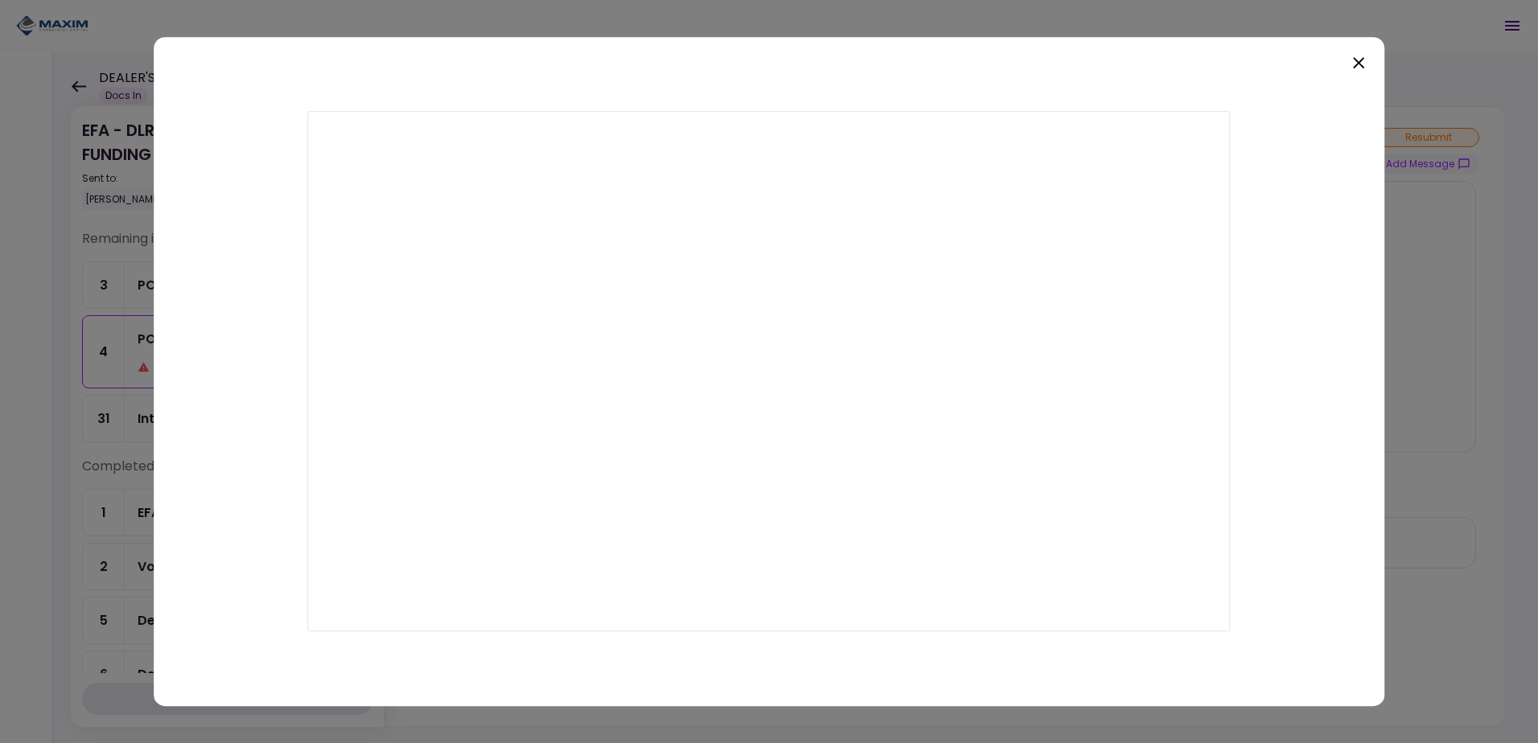
click at [1356, 68] on icon at bounding box center [1358, 62] width 19 height 19
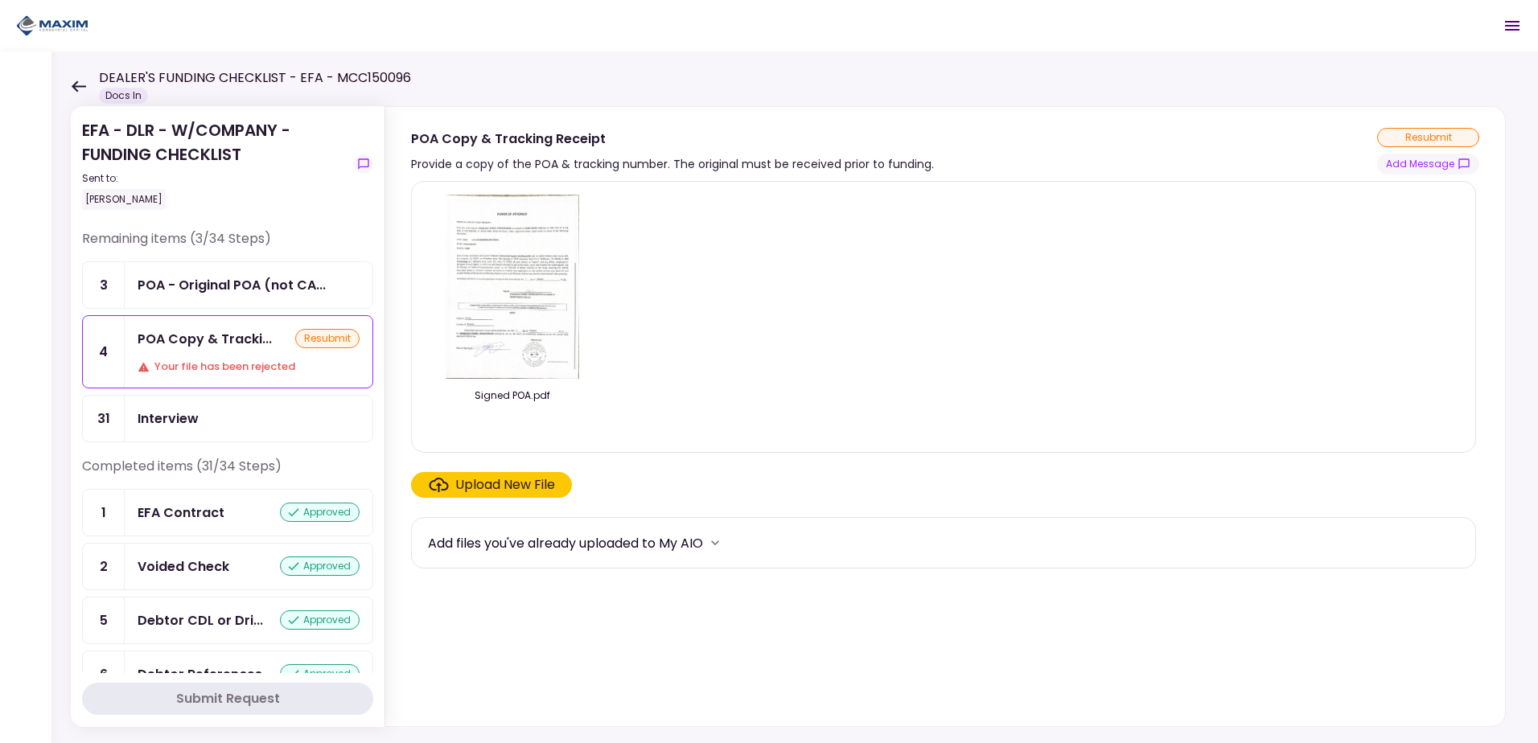
click at [302, 184] on div "Sent to:" at bounding box center [214, 178] width 265 height 14
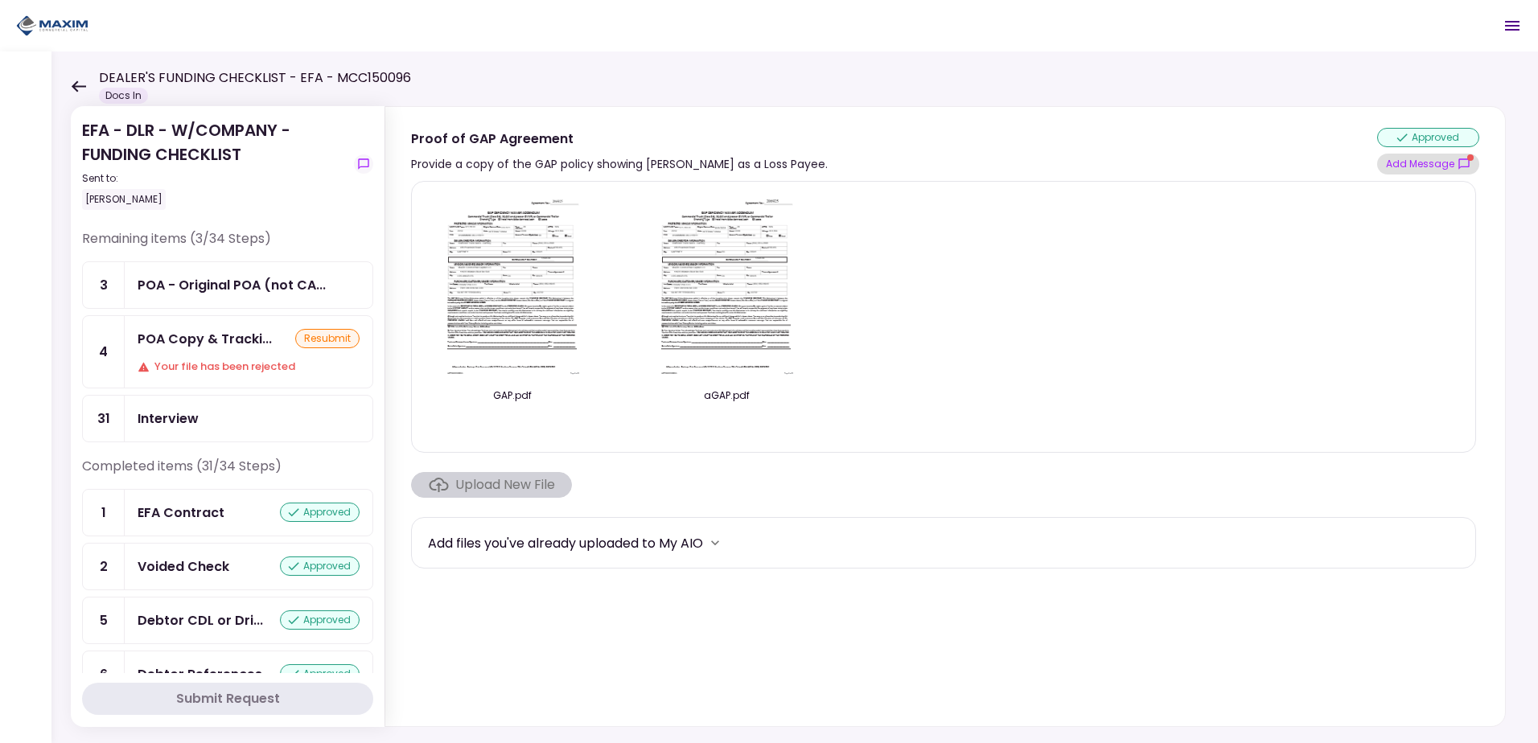
click at [1441, 162] on button "Add Message" at bounding box center [1428, 164] width 102 height 21
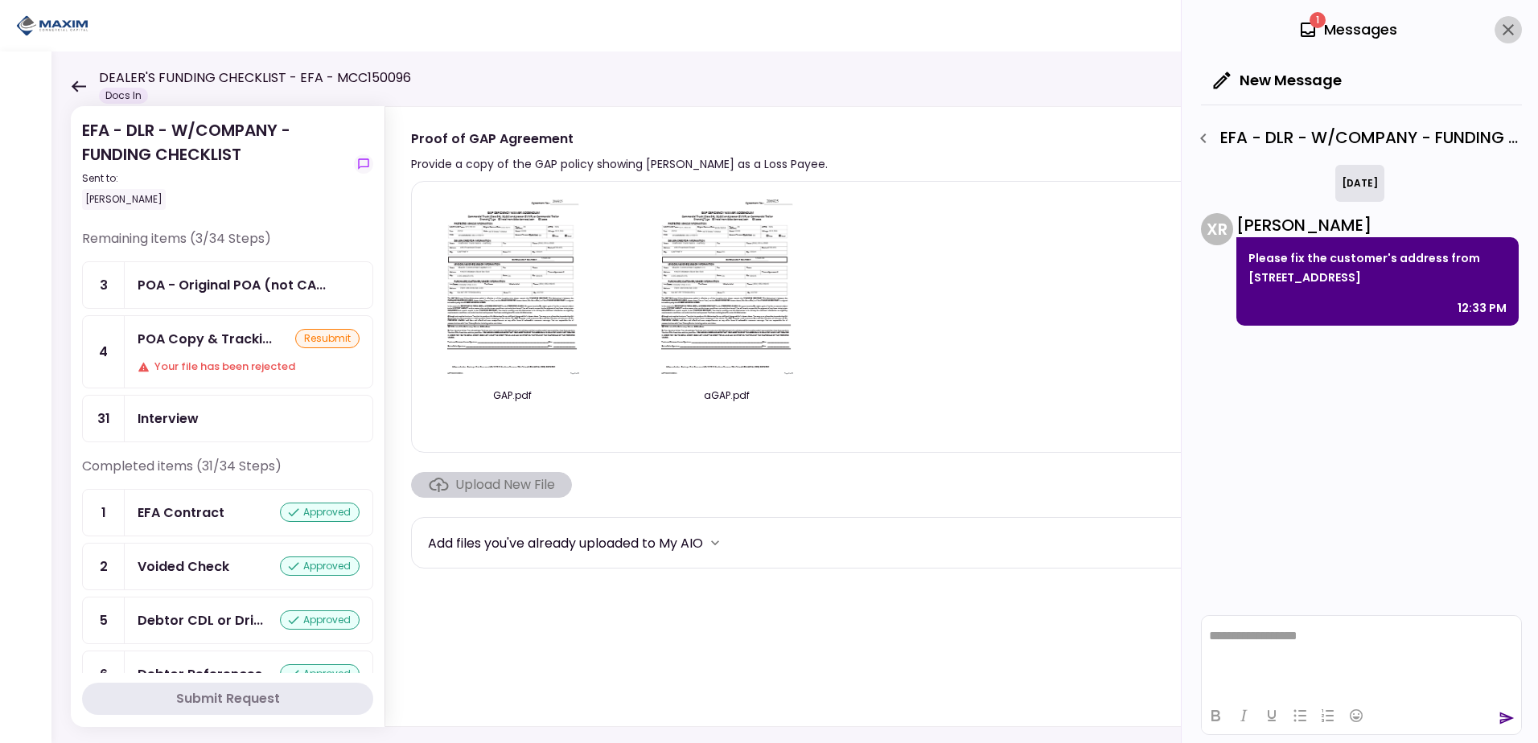
click at [1506, 26] on icon "close" at bounding box center [1507, 29] width 19 height 19
